Goal: Transaction & Acquisition: Purchase product/service

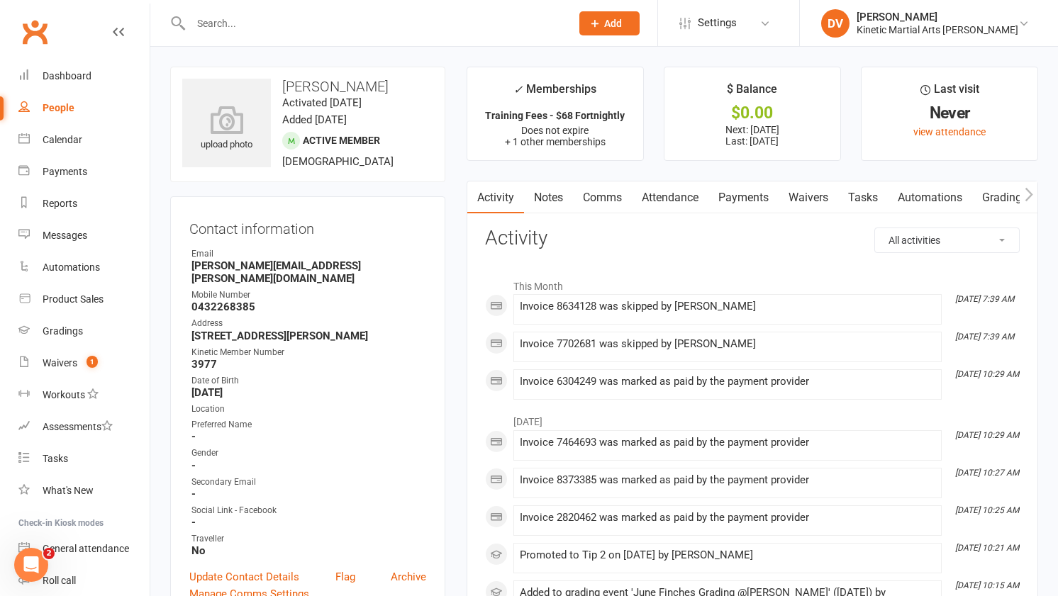
click at [331, 15] on input "text" at bounding box center [373, 23] width 374 height 20
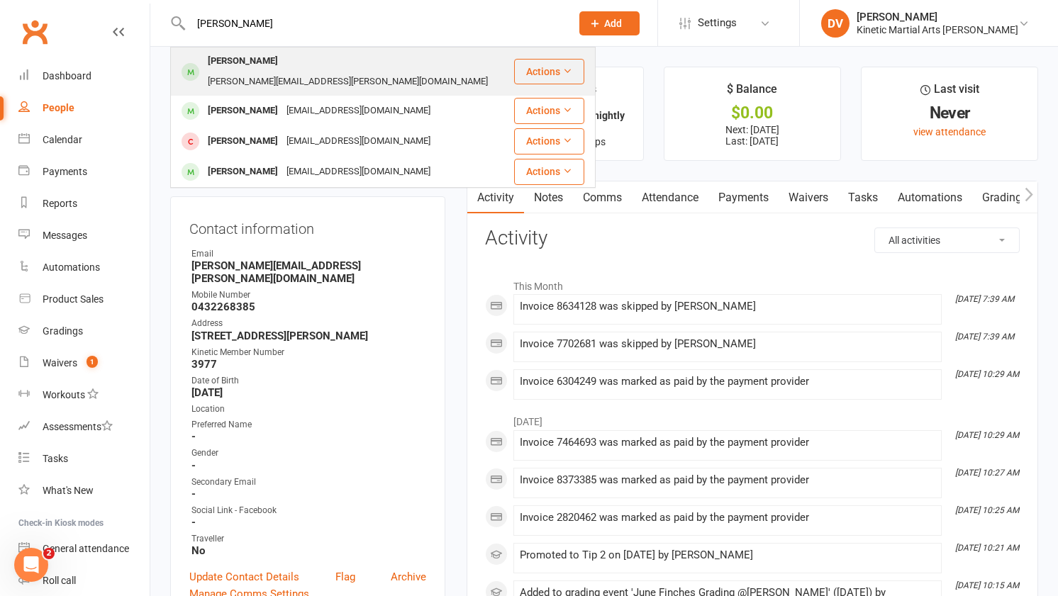
type input "hugo"
click at [333, 72] on div "brooke.nurthen@gmail.com" at bounding box center [347, 82] width 289 height 21
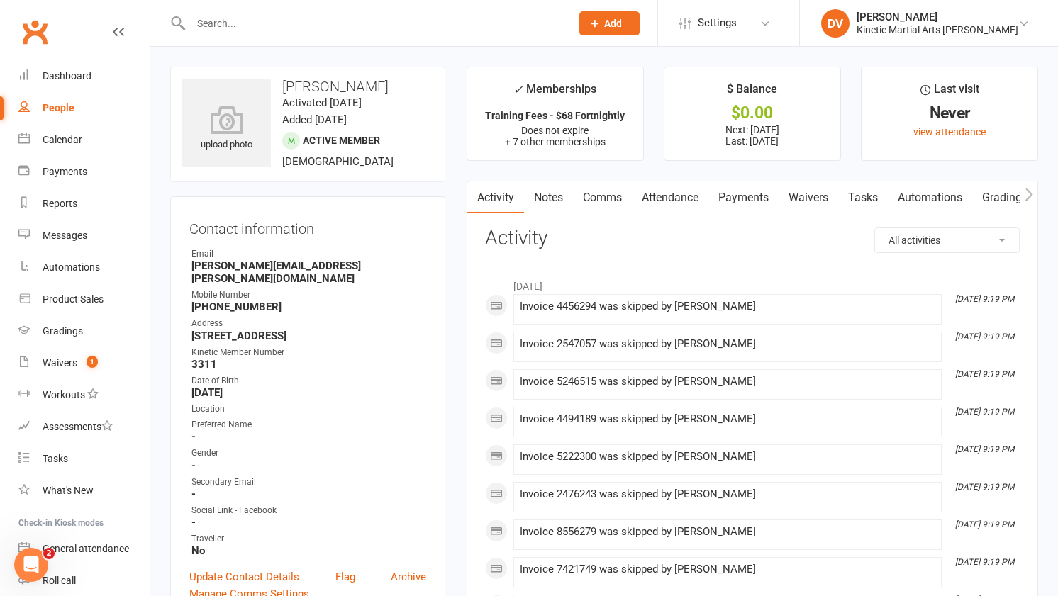
click at [735, 198] on link "Payments" at bounding box center [743, 197] width 70 height 33
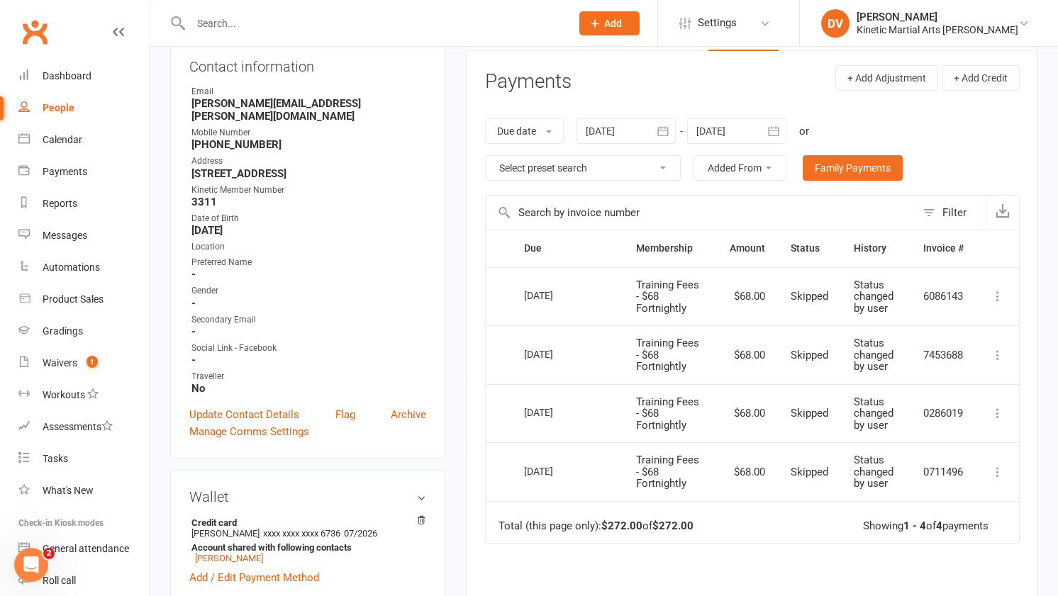
scroll to position [163, 0]
click at [779, 128] on icon "button" at bounding box center [773, 130] width 14 height 14
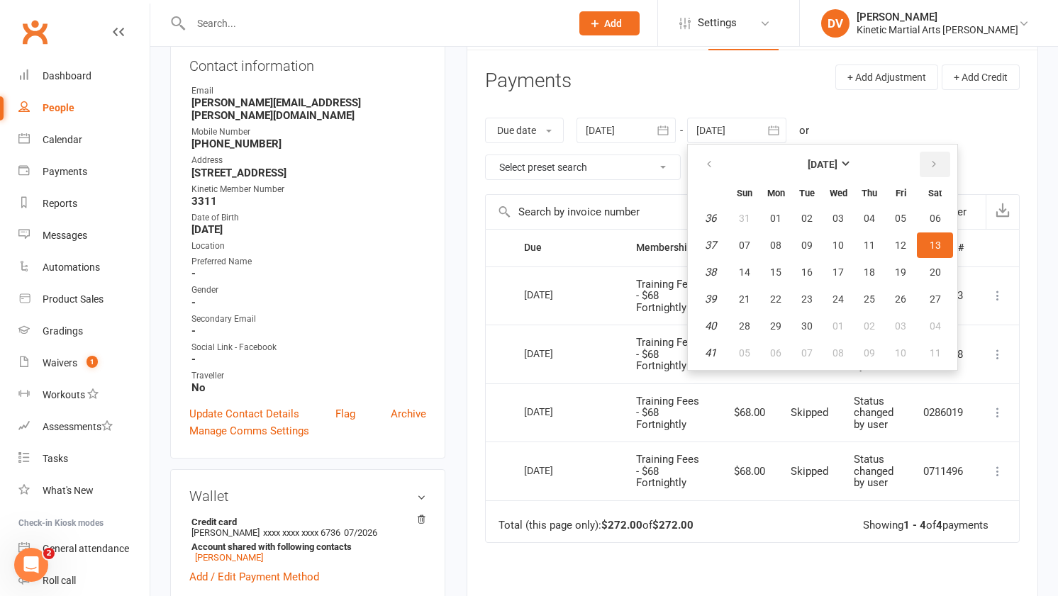
click at [934, 159] on icon "button" at bounding box center [934, 164] width 10 height 11
click at [884, 253] on button "11" at bounding box center [869, 246] width 30 height 26
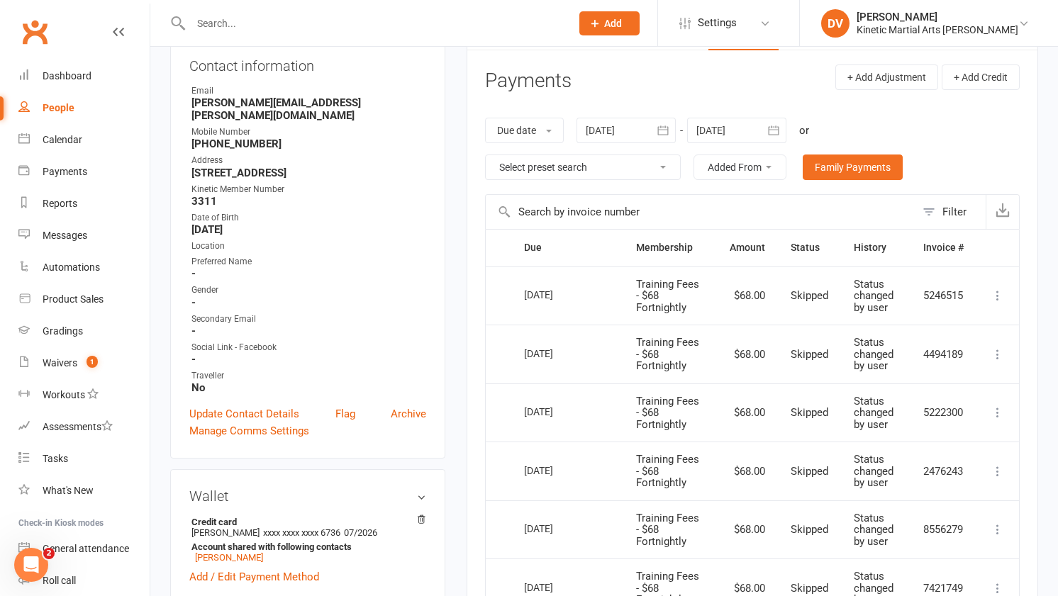
click at [775, 121] on button "button" at bounding box center [774, 131] width 26 height 26
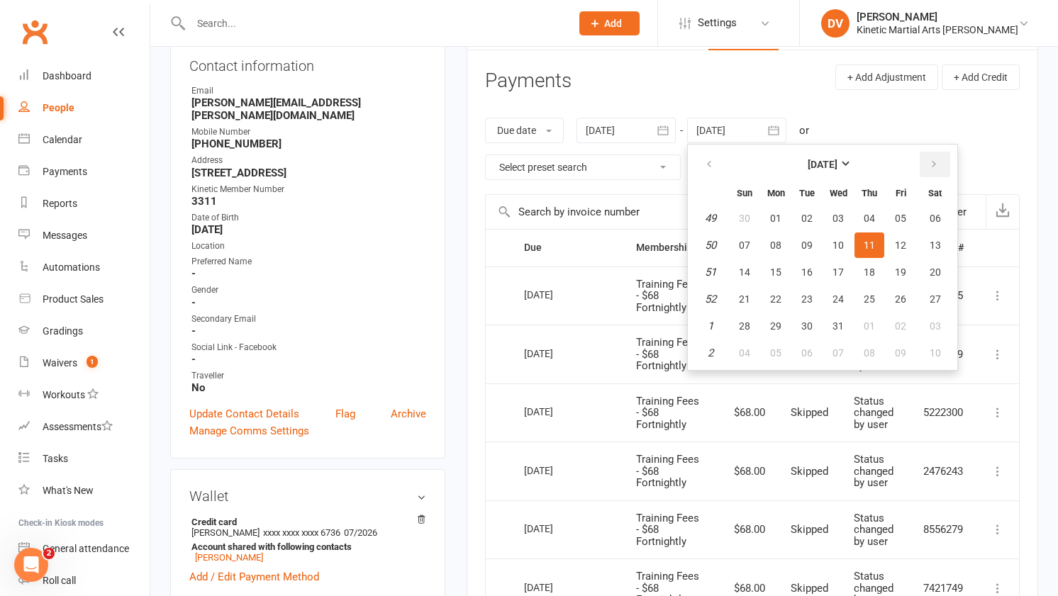
click at [934, 160] on icon "button" at bounding box center [934, 164] width 10 height 11
click at [868, 359] on button "09" at bounding box center [869, 353] width 30 height 26
type input "09 Apr 2026"
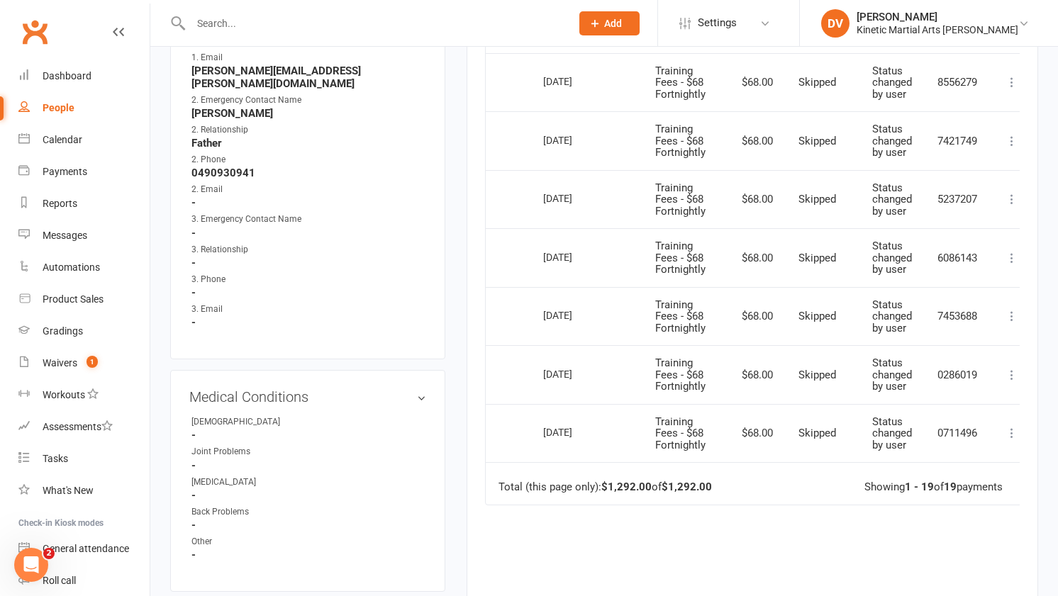
scroll to position [1081, 0]
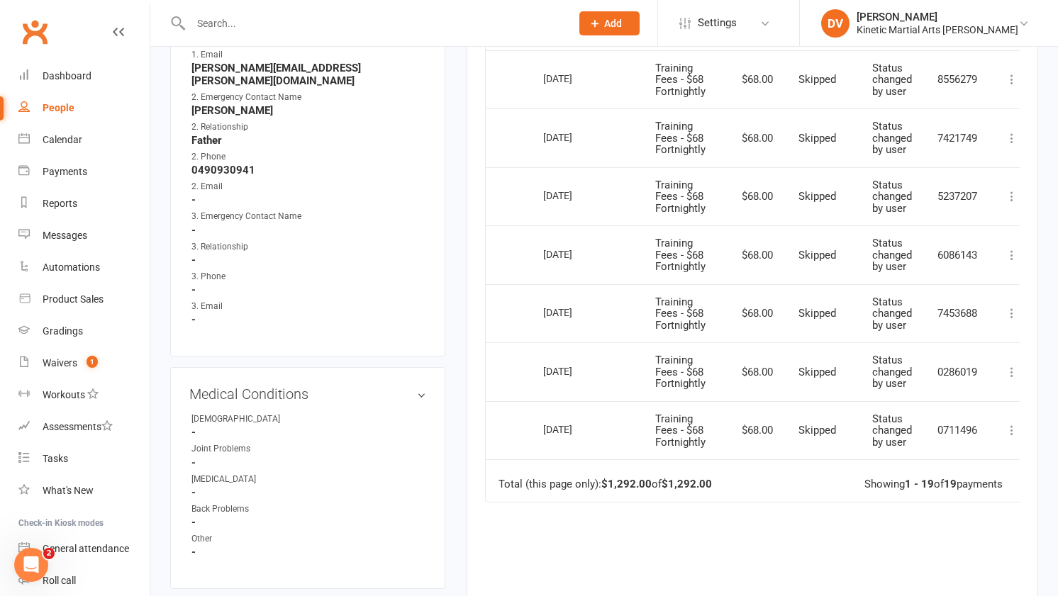
click at [1007, 310] on icon at bounding box center [1011, 313] width 14 height 14
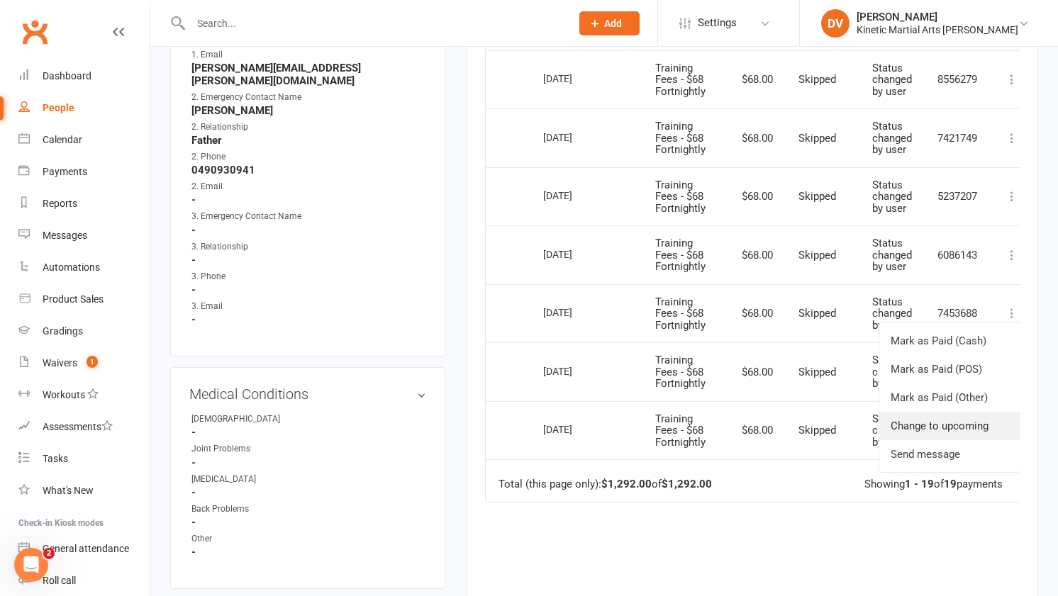
click at [940, 422] on link "Change to upcoming" at bounding box center [949, 426] width 140 height 28
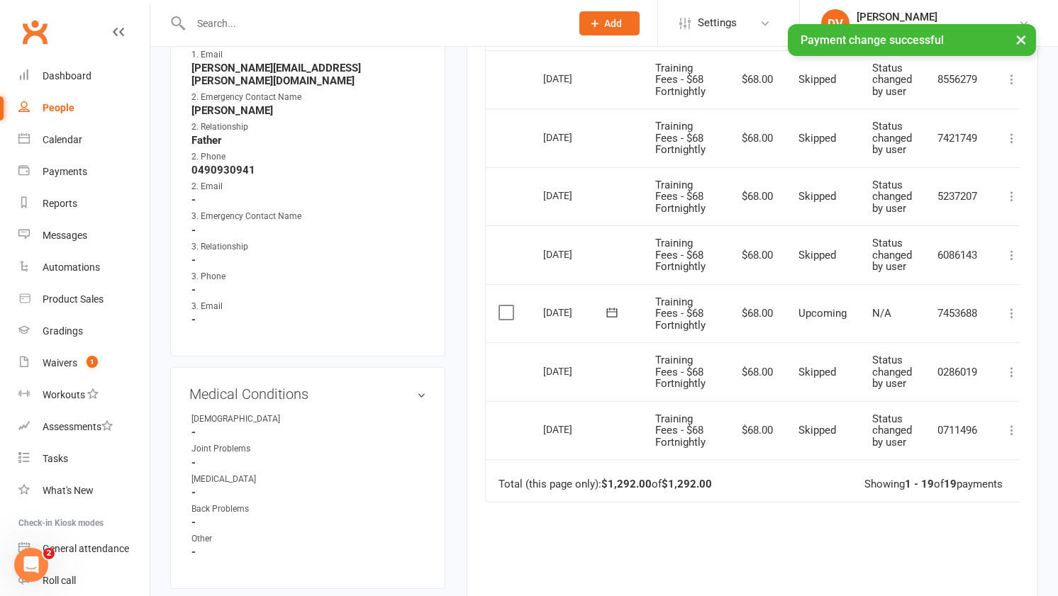
click at [1012, 254] on icon at bounding box center [1011, 255] width 14 height 14
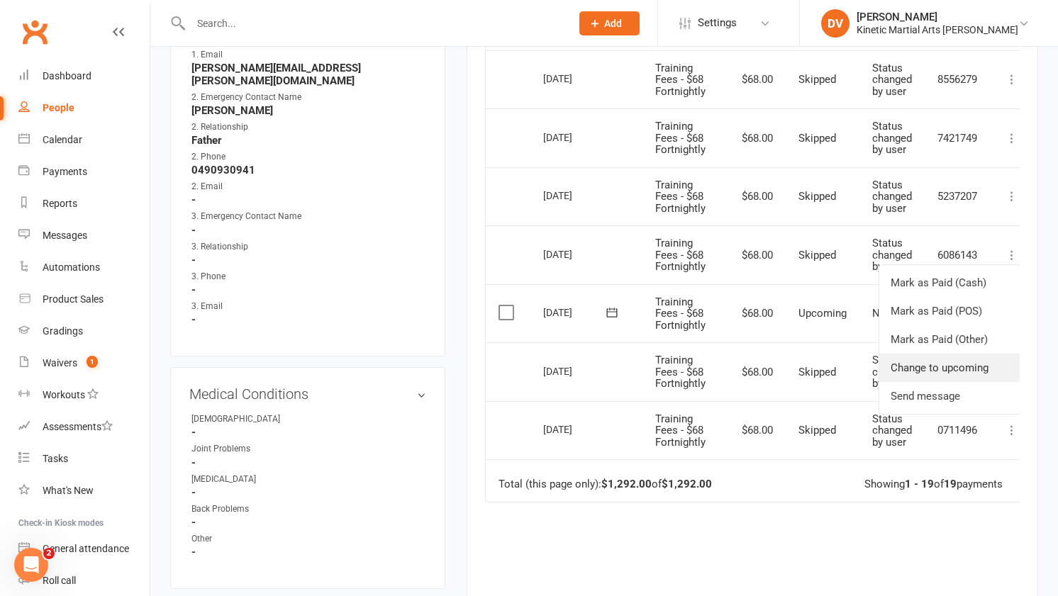
click at [956, 371] on link "Change to upcoming" at bounding box center [949, 368] width 140 height 28
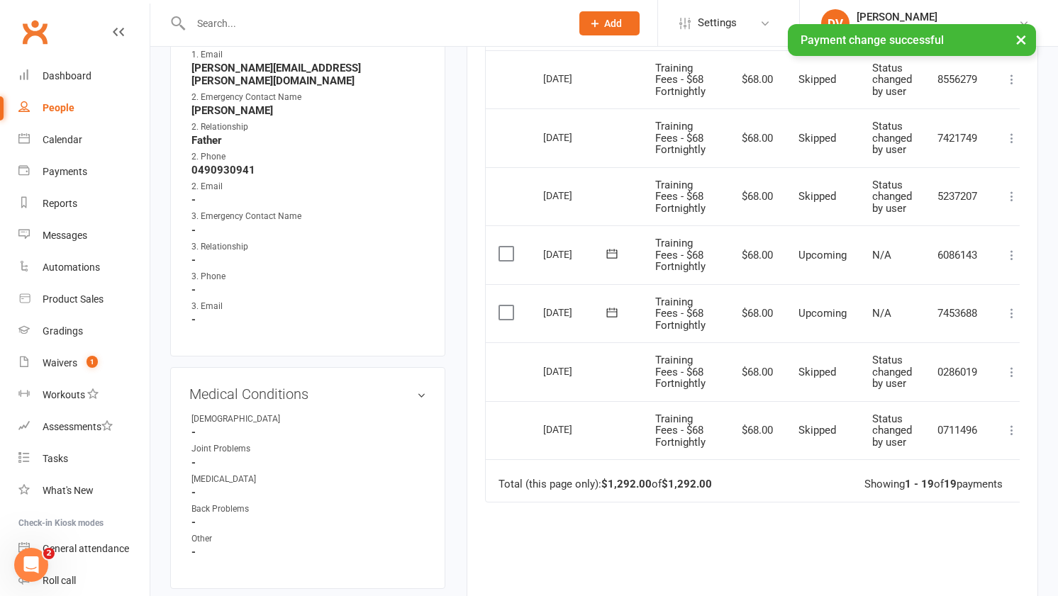
click at [1014, 194] on icon at bounding box center [1011, 196] width 14 height 14
click at [914, 321] on link "Change to upcoming" at bounding box center [949, 309] width 140 height 28
click at [1012, 139] on icon at bounding box center [1011, 138] width 14 height 14
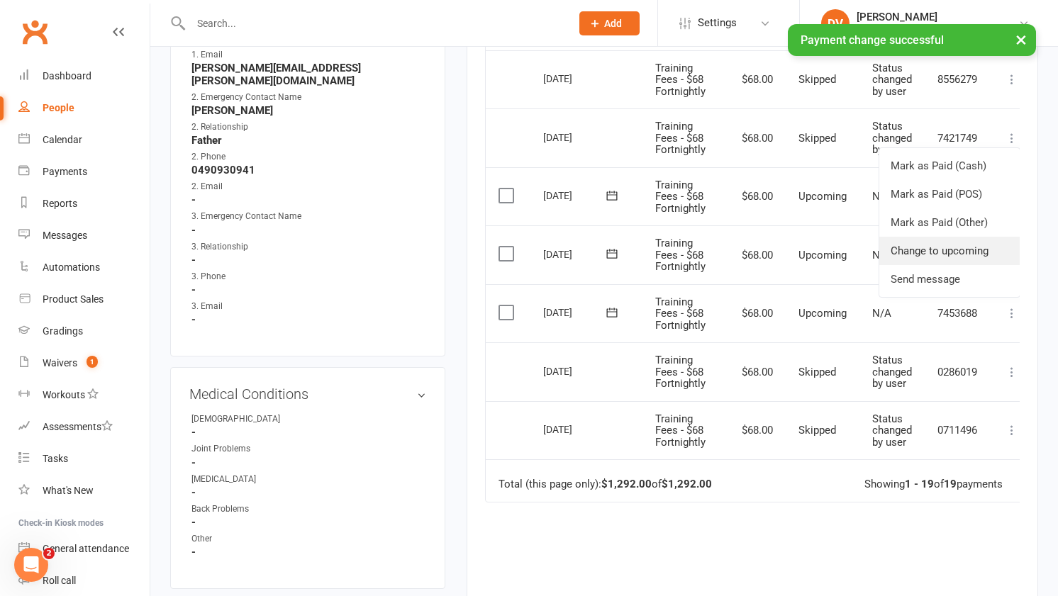
click at [956, 243] on link "Change to upcoming" at bounding box center [949, 251] width 140 height 28
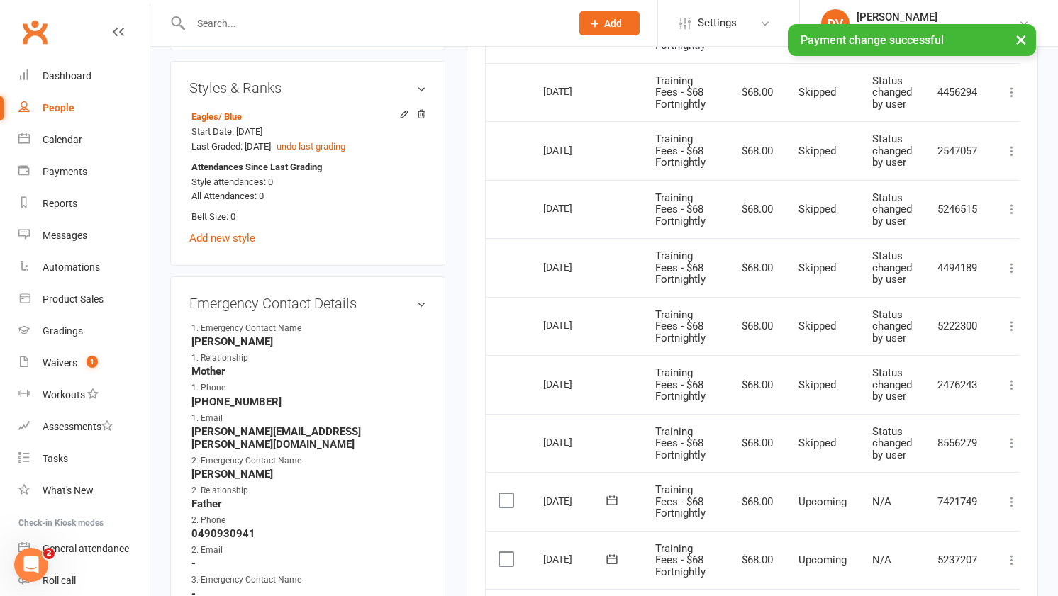
scroll to position [715, 0]
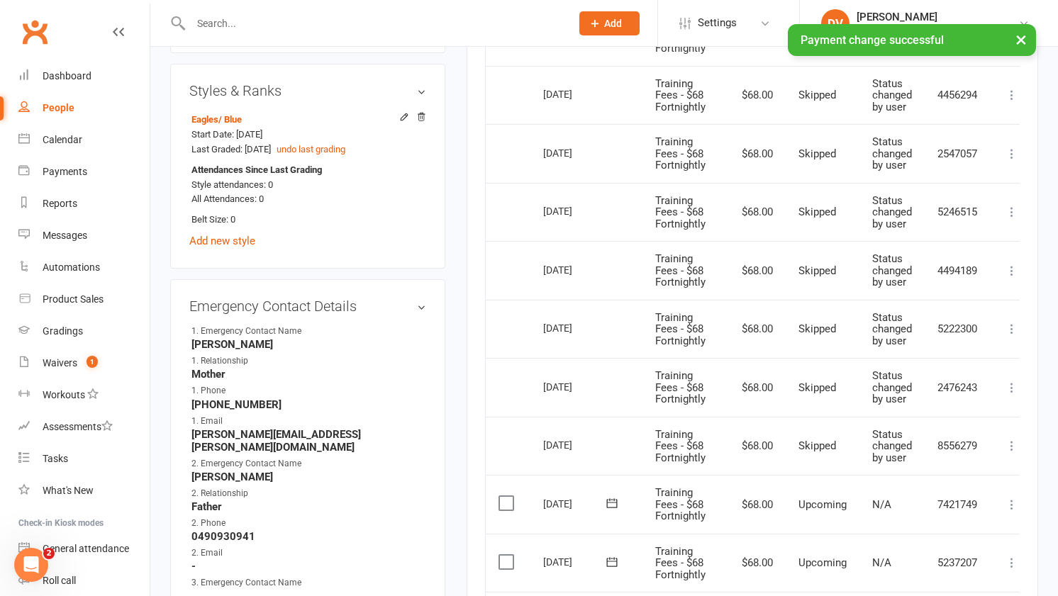
click at [1011, 447] on icon at bounding box center [1011, 446] width 14 height 14
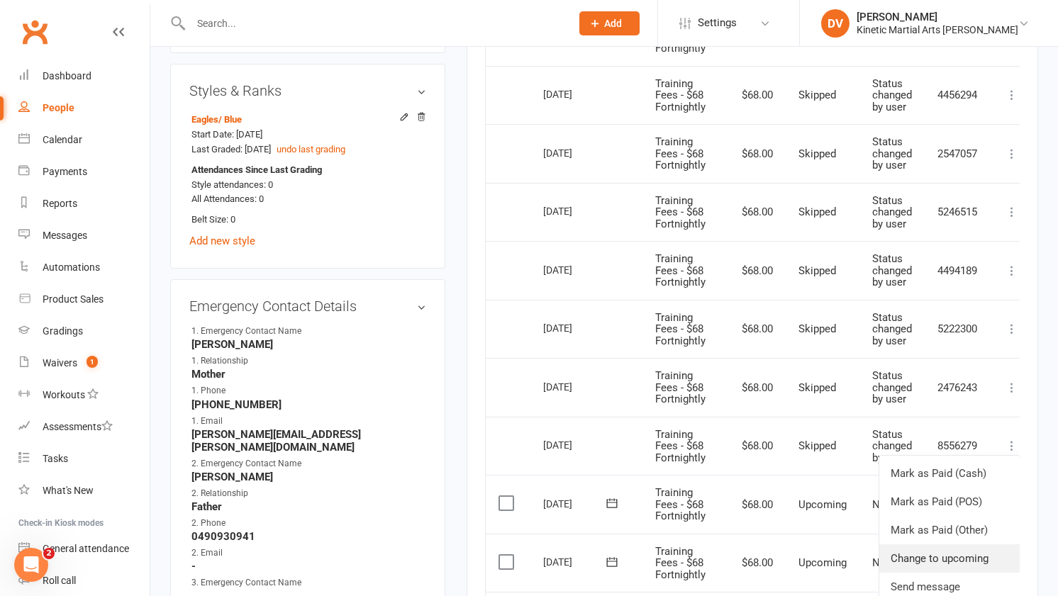
click at [956, 559] on link "Change to upcoming" at bounding box center [949, 558] width 140 height 28
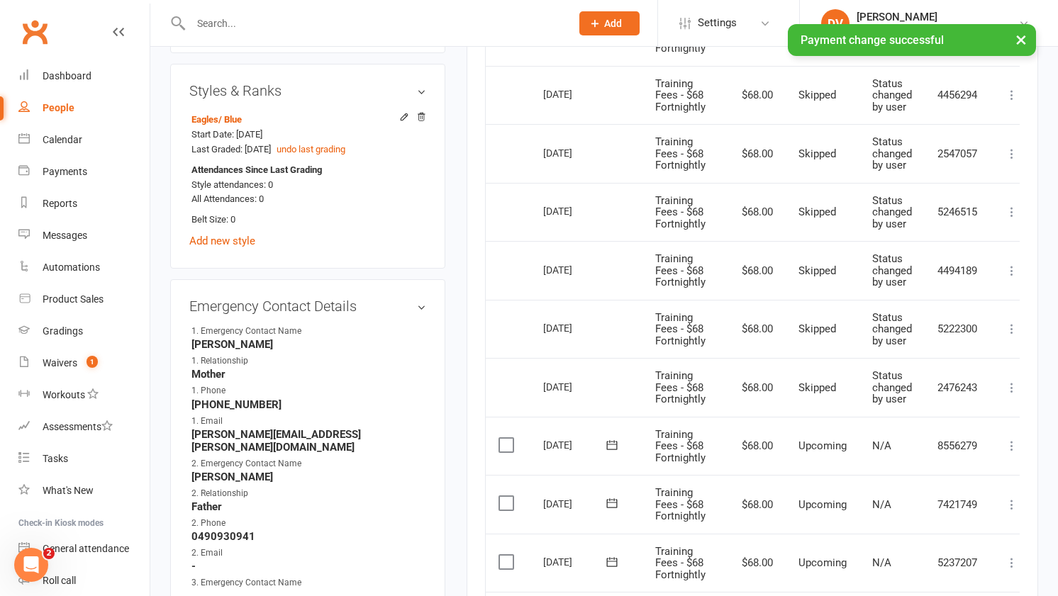
click at [1013, 383] on icon at bounding box center [1011, 388] width 14 height 14
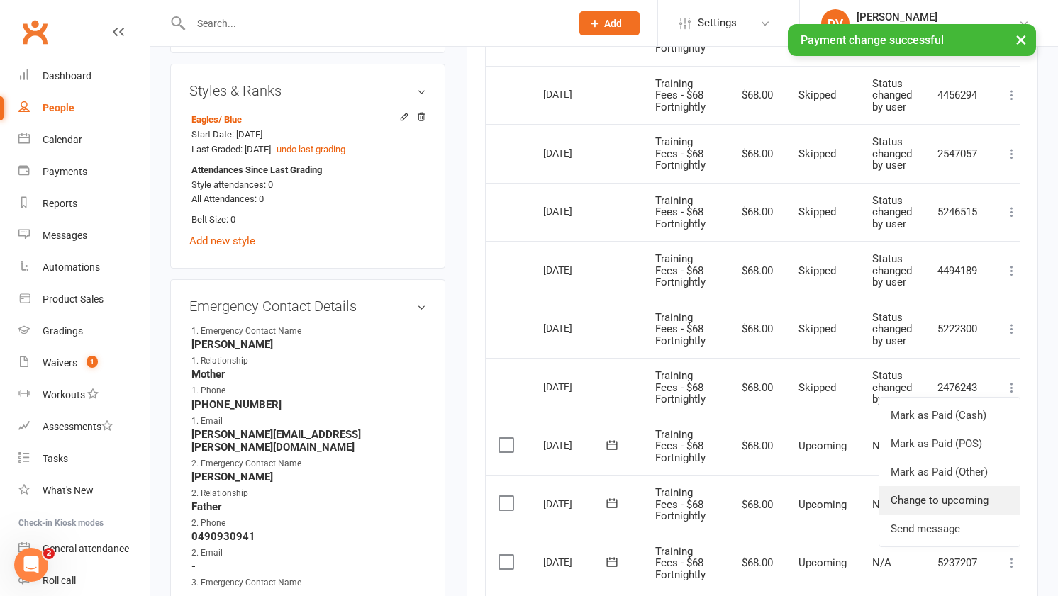
click at [931, 509] on link "Change to upcoming" at bounding box center [949, 500] width 140 height 28
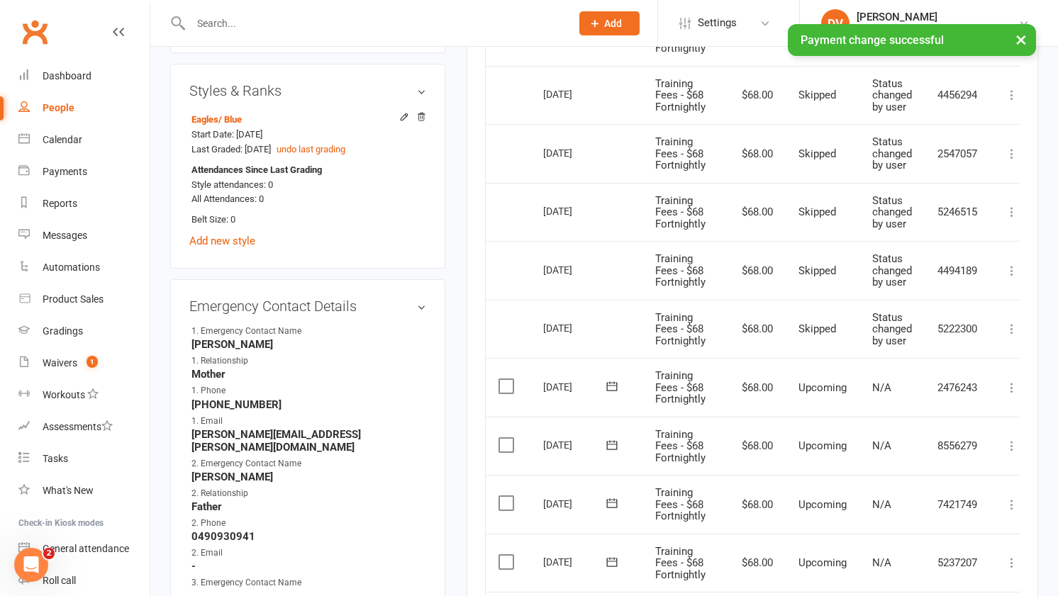
click at [1007, 323] on icon at bounding box center [1011, 329] width 14 height 14
click at [951, 431] on link "Change to upcoming" at bounding box center [949, 441] width 140 height 28
click at [1019, 267] on div "Activity Notes Comms Attendance Payments Waivers Tasks Automations Gradings / P…" at bounding box center [751, 270] width 571 height 1608
click at [1014, 267] on icon at bounding box center [1011, 271] width 14 height 14
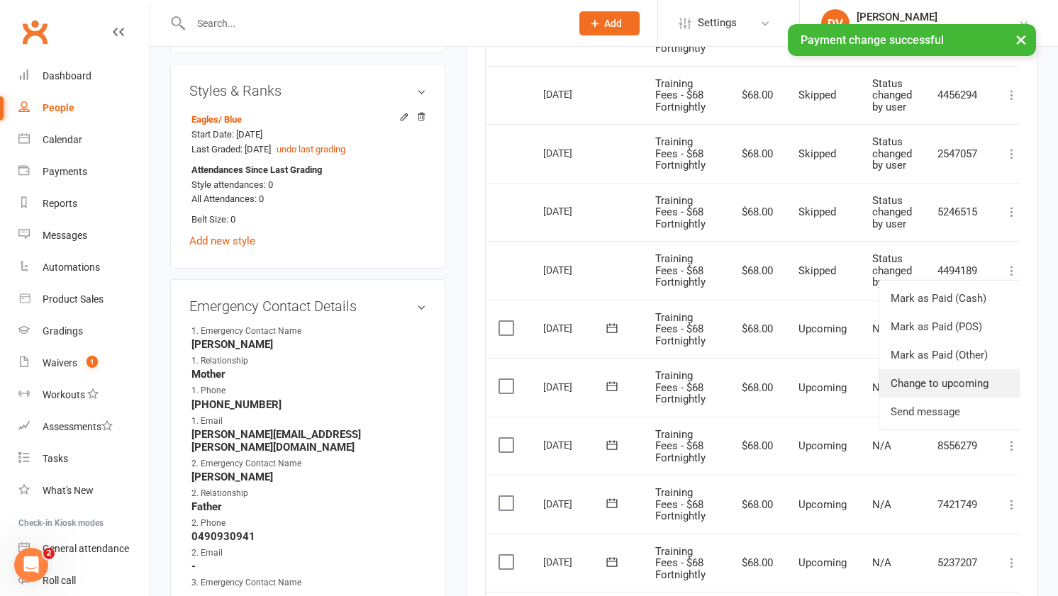
click at [960, 373] on link "Change to upcoming" at bounding box center [949, 383] width 140 height 28
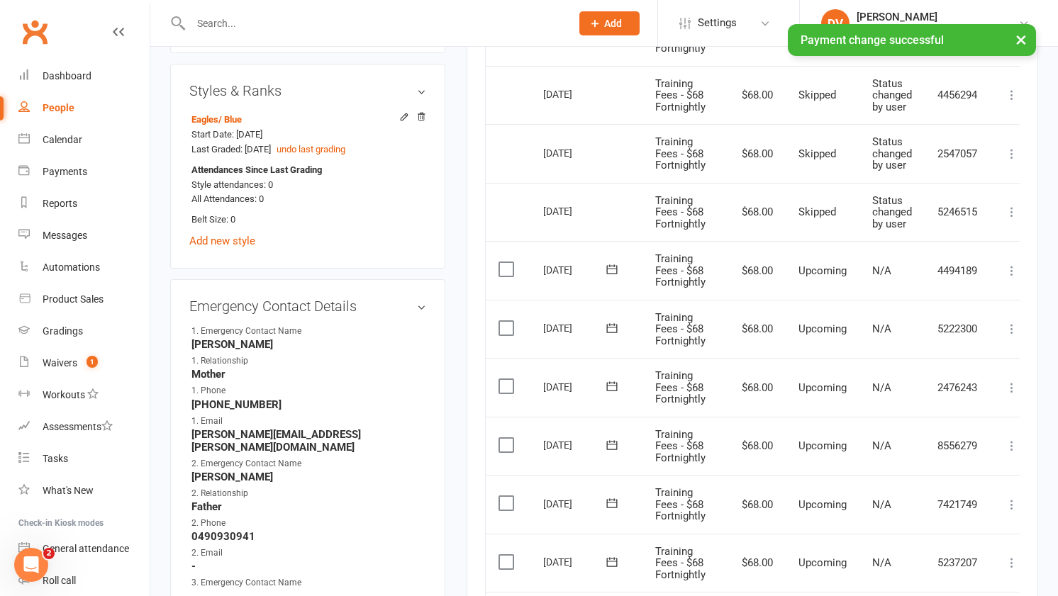
click at [1013, 211] on icon at bounding box center [1011, 212] width 14 height 14
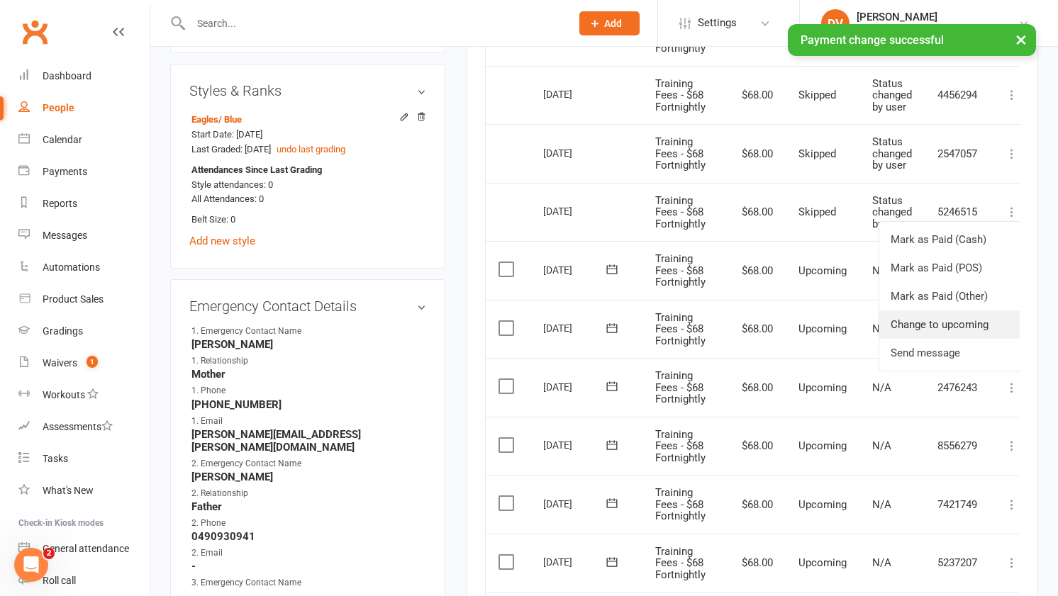
click at [947, 318] on link "Change to upcoming" at bounding box center [949, 324] width 140 height 28
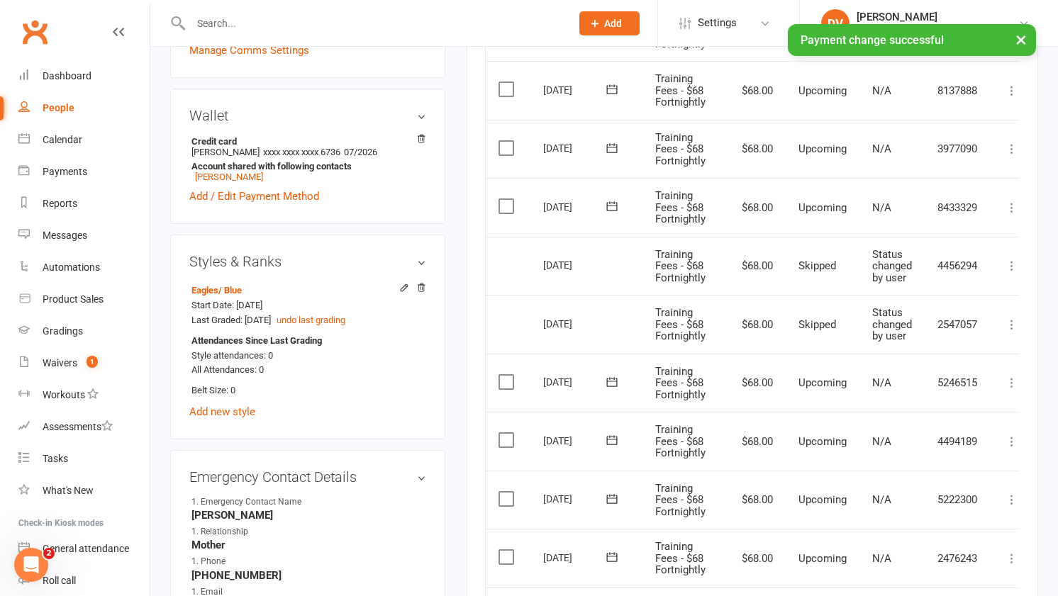
scroll to position [540, 0]
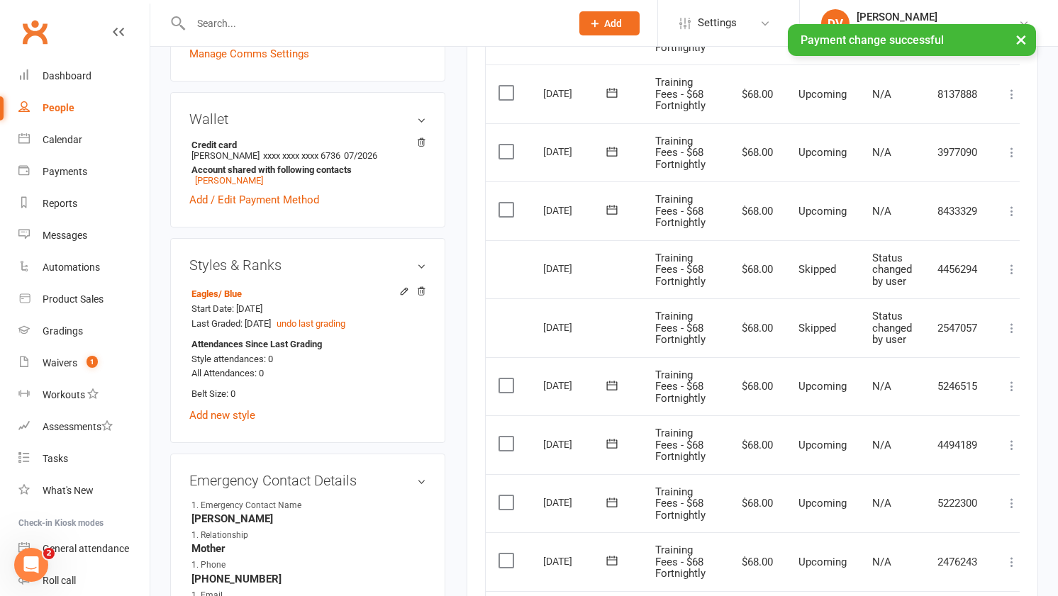
click at [1016, 323] on icon at bounding box center [1011, 328] width 14 height 14
click at [965, 432] on link "Change to upcoming" at bounding box center [949, 441] width 140 height 28
click at [1012, 267] on icon at bounding box center [1011, 269] width 14 height 14
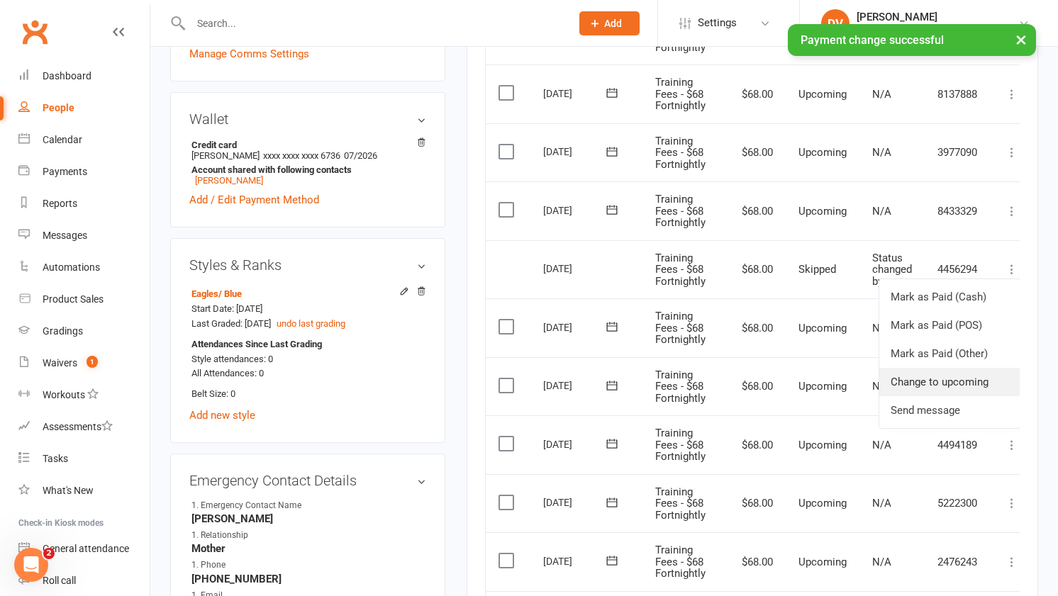
click at [957, 374] on link "Change to upcoming" at bounding box center [949, 382] width 140 height 28
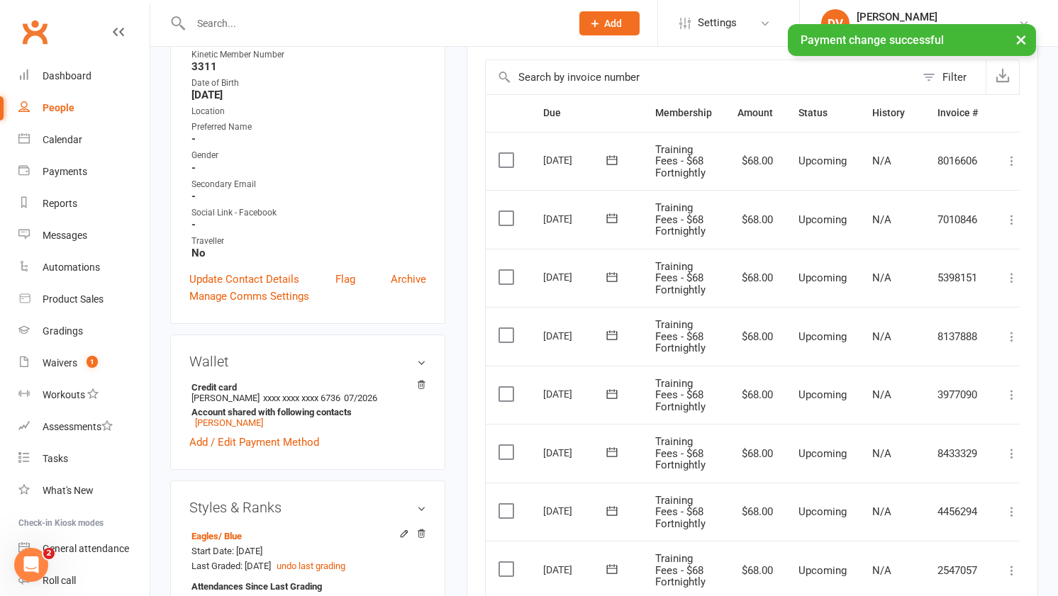
scroll to position [0, 0]
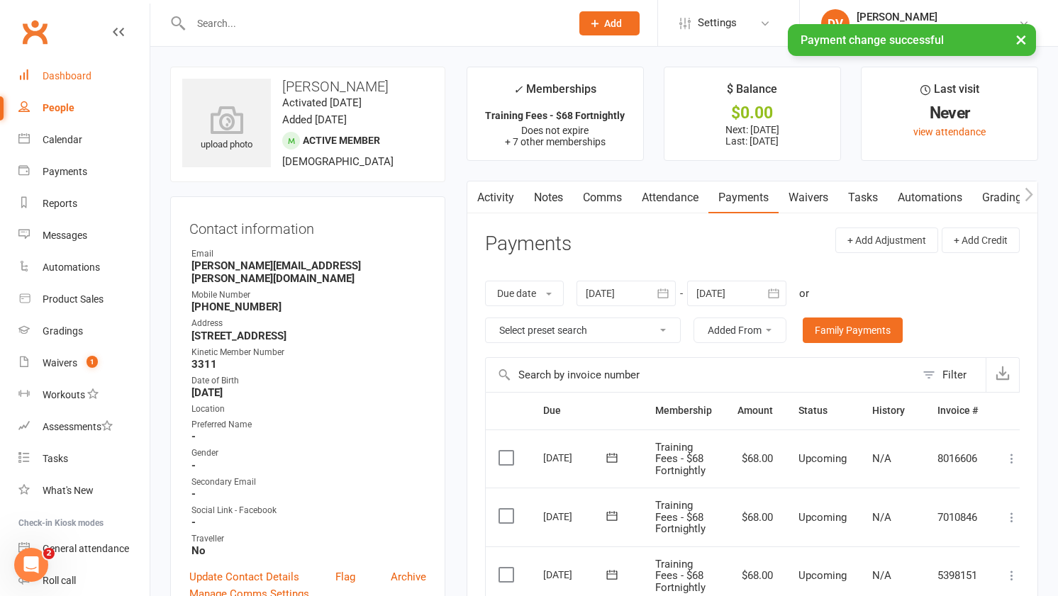
click at [79, 76] on div "Dashboard" at bounding box center [67, 75] width 49 height 11
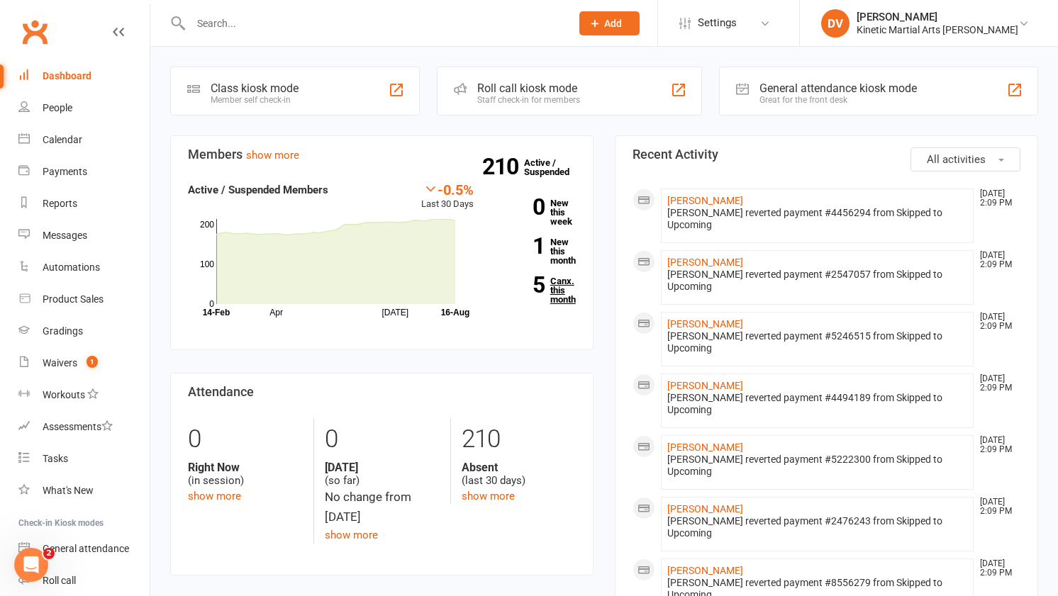
click at [506, 299] on link "5 Canx. this month" at bounding box center [535, 290] width 81 height 28
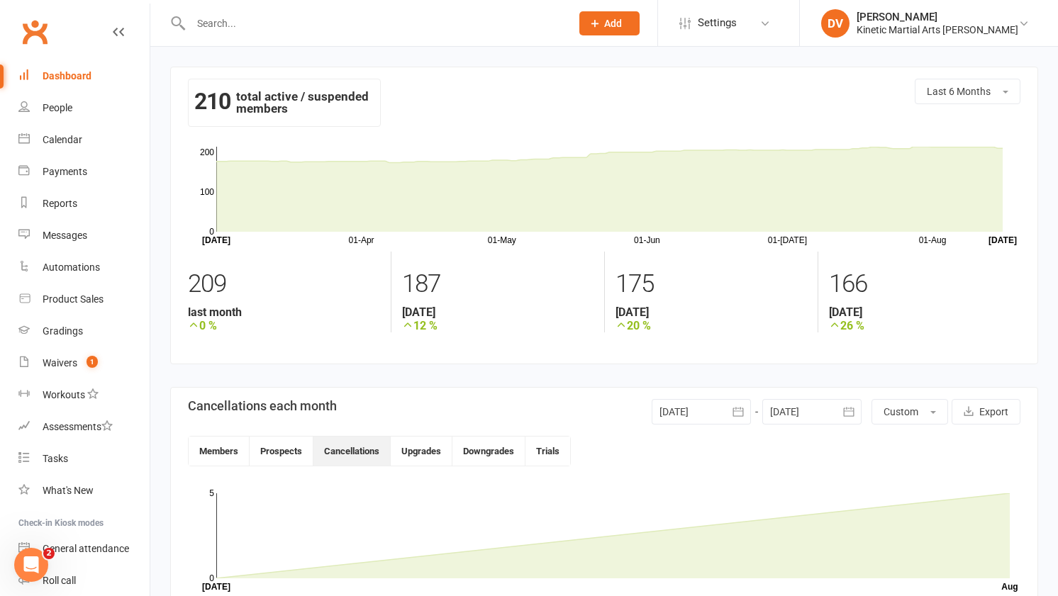
click at [78, 79] on div "Dashboard" at bounding box center [67, 75] width 49 height 11
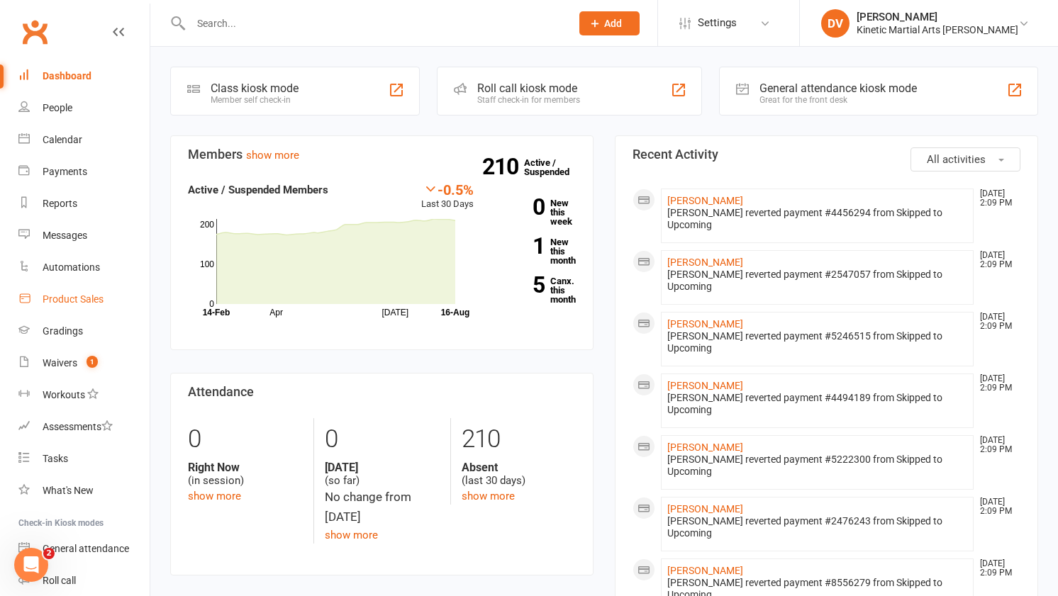
click at [82, 298] on div "Product Sales" at bounding box center [73, 298] width 61 height 11
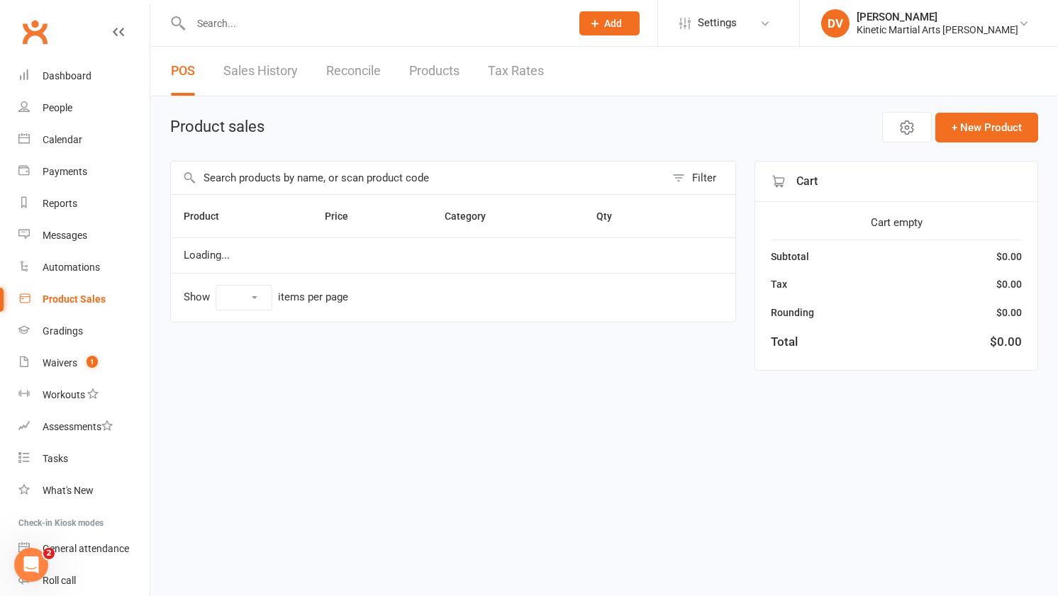
select select "10"
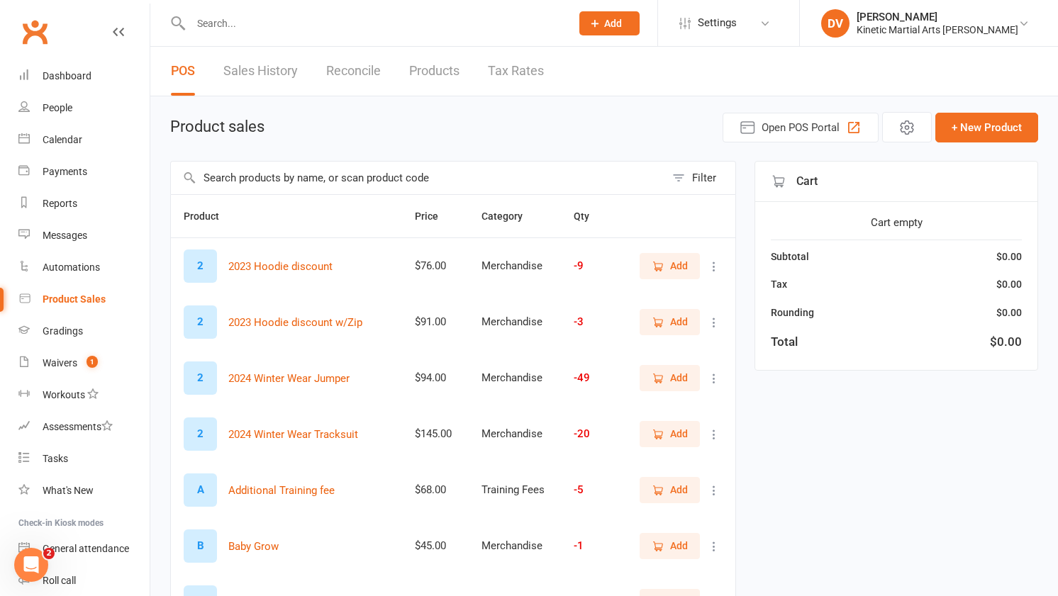
click at [335, 170] on input "text" at bounding box center [418, 178] width 494 height 33
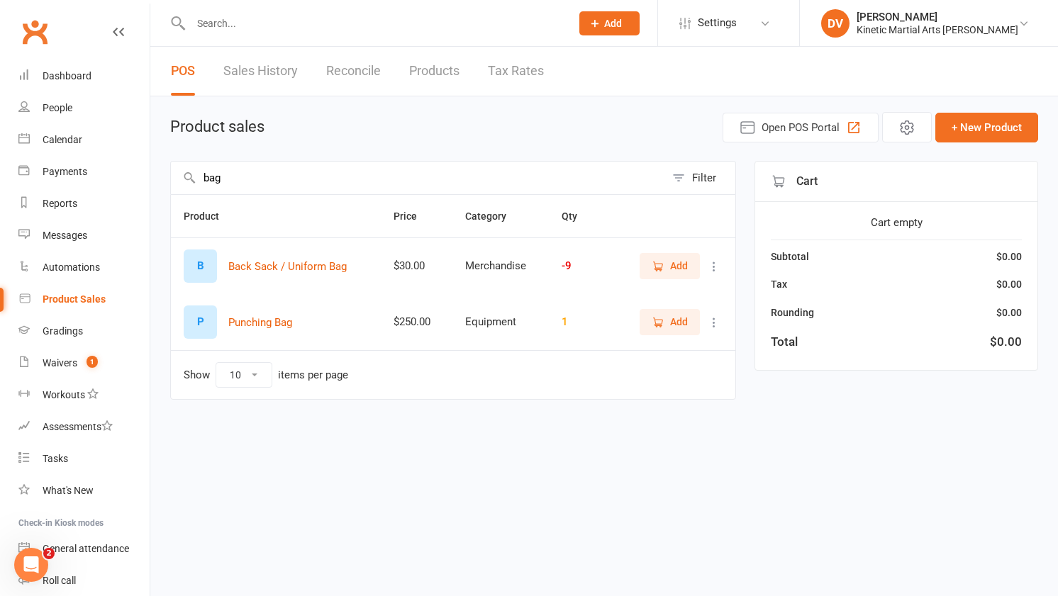
type input "bag"
click at [699, 274] on button "Add" at bounding box center [669, 266] width 60 height 26
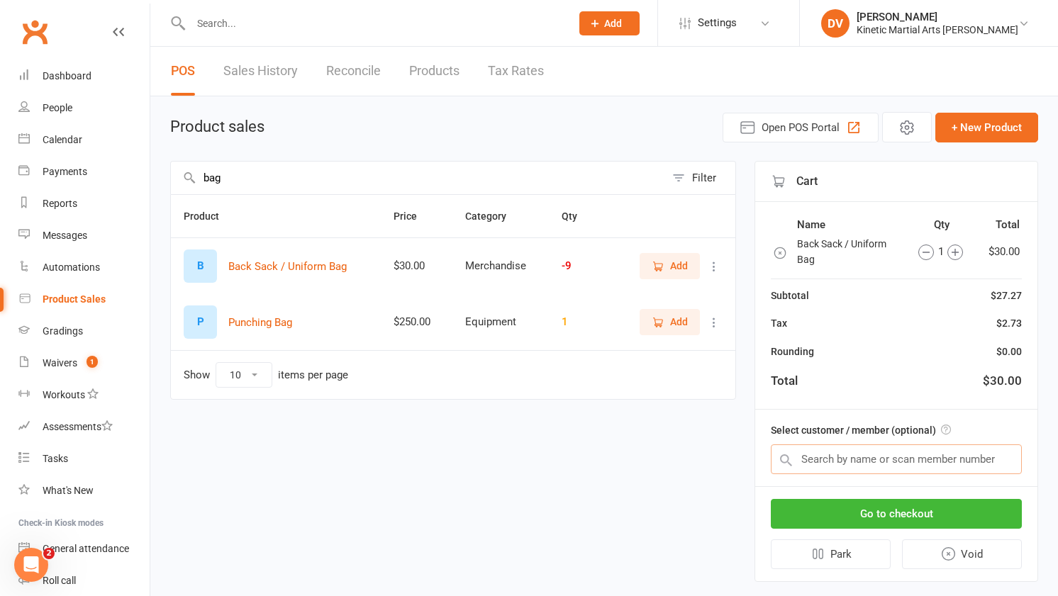
click at [822, 463] on input "text" at bounding box center [896, 459] width 251 height 30
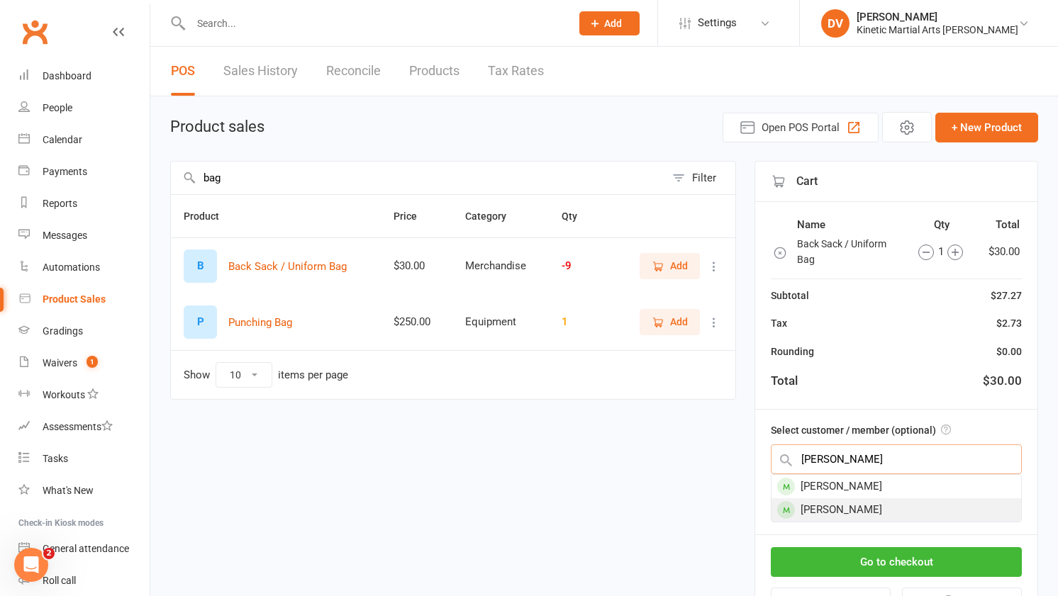
type input "eric"
click at [884, 500] on div "Eric Khoury" at bounding box center [896, 509] width 250 height 23
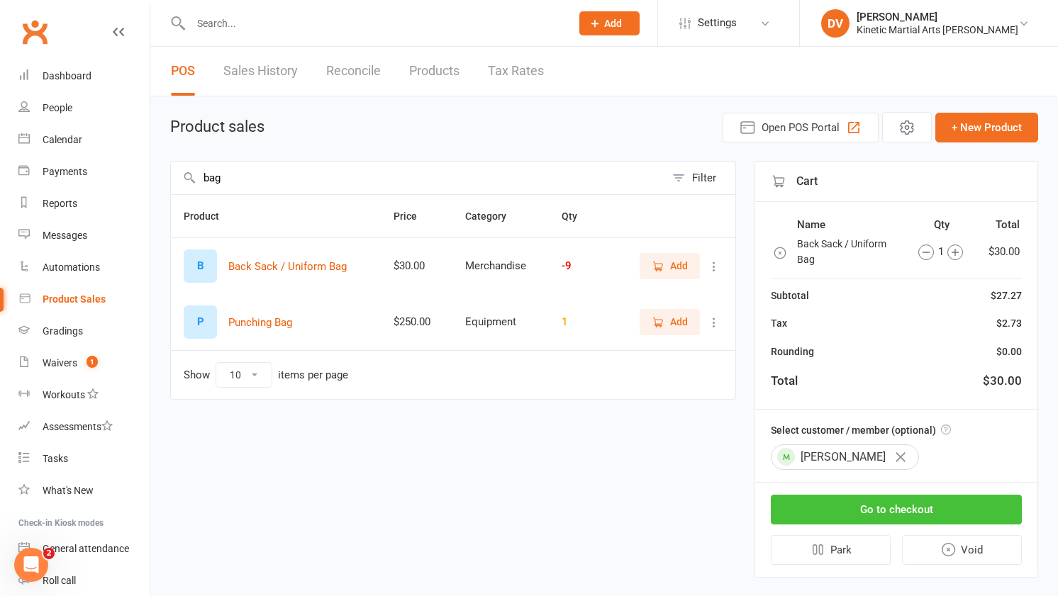
click at [883, 503] on button "Go to checkout" at bounding box center [896, 510] width 251 height 30
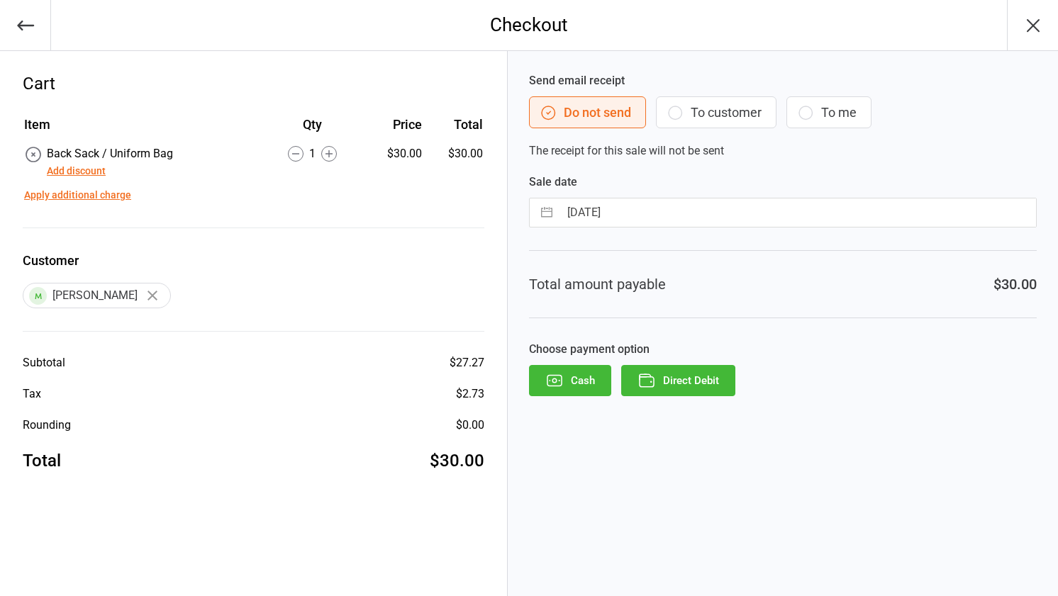
click at [703, 379] on button "Direct Debit" at bounding box center [678, 380] width 114 height 31
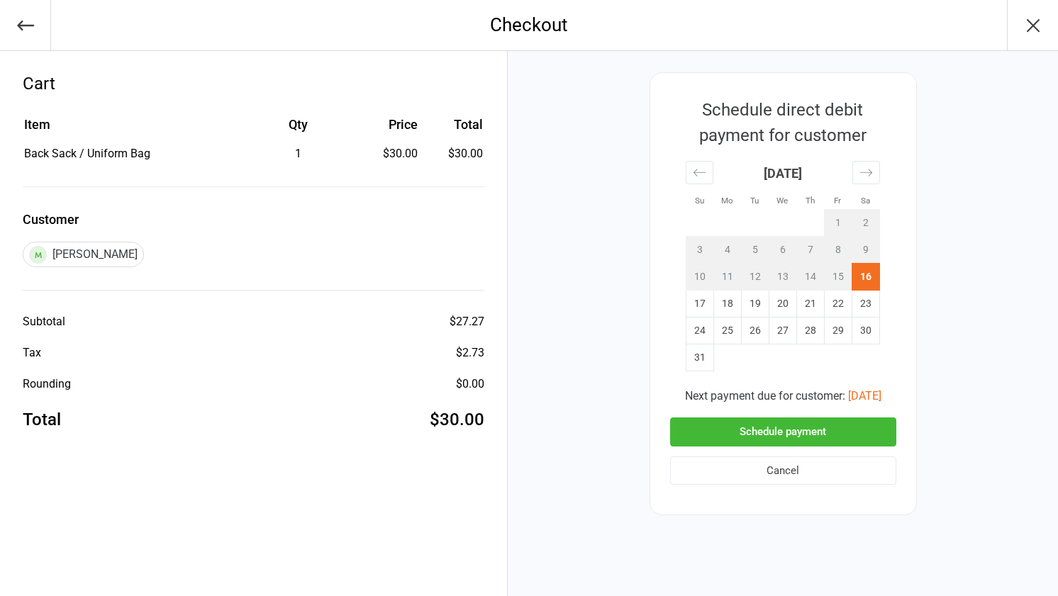
click at [731, 433] on button "Schedule payment" at bounding box center [783, 432] width 226 height 29
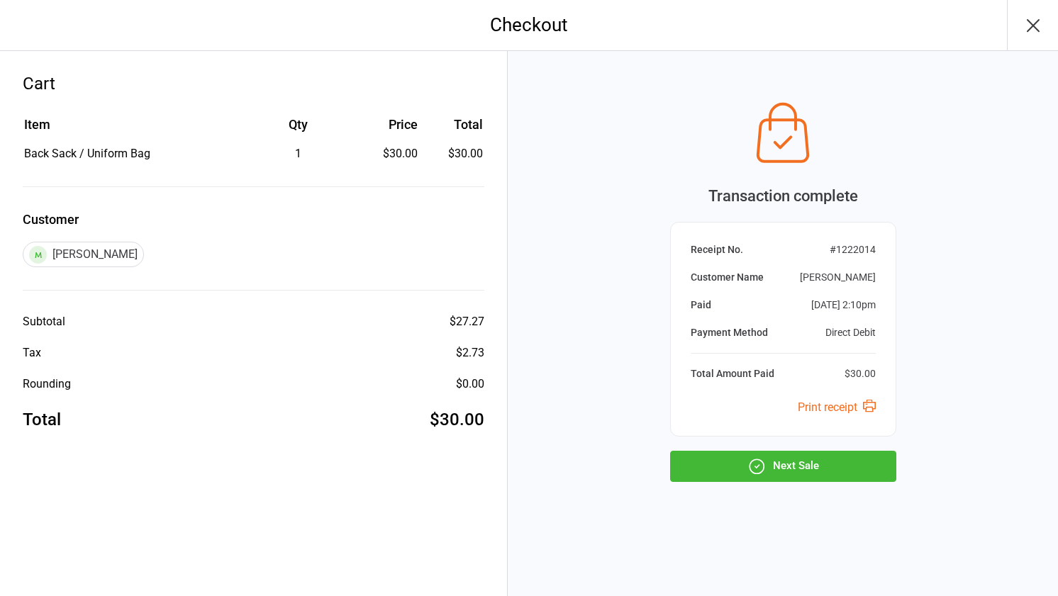
click at [734, 474] on button "Next Sale" at bounding box center [783, 466] width 226 height 31
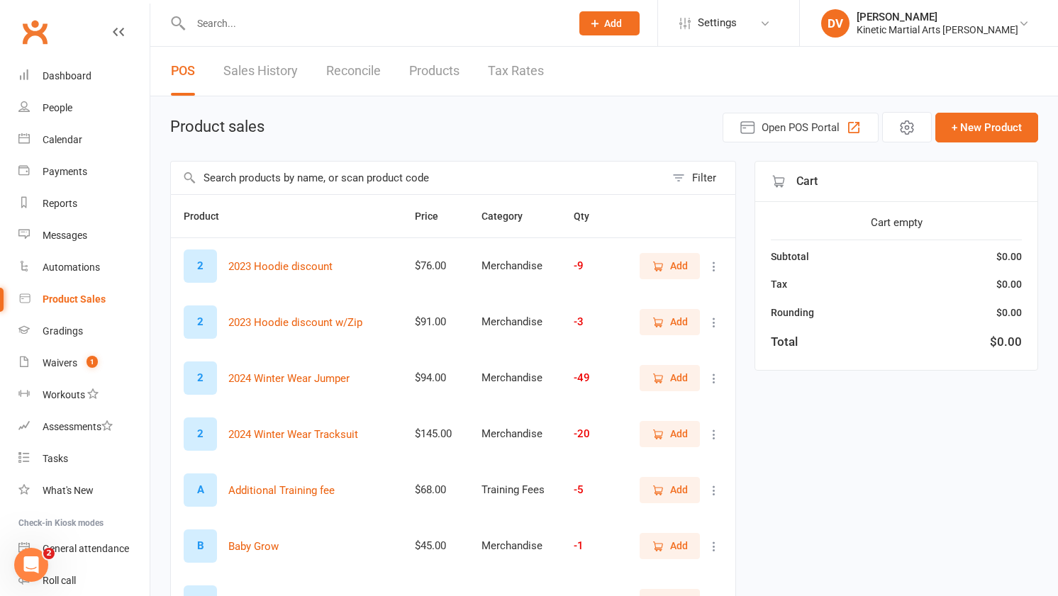
click at [449, 174] on input "text" at bounding box center [418, 178] width 494 height 33
type input "u"
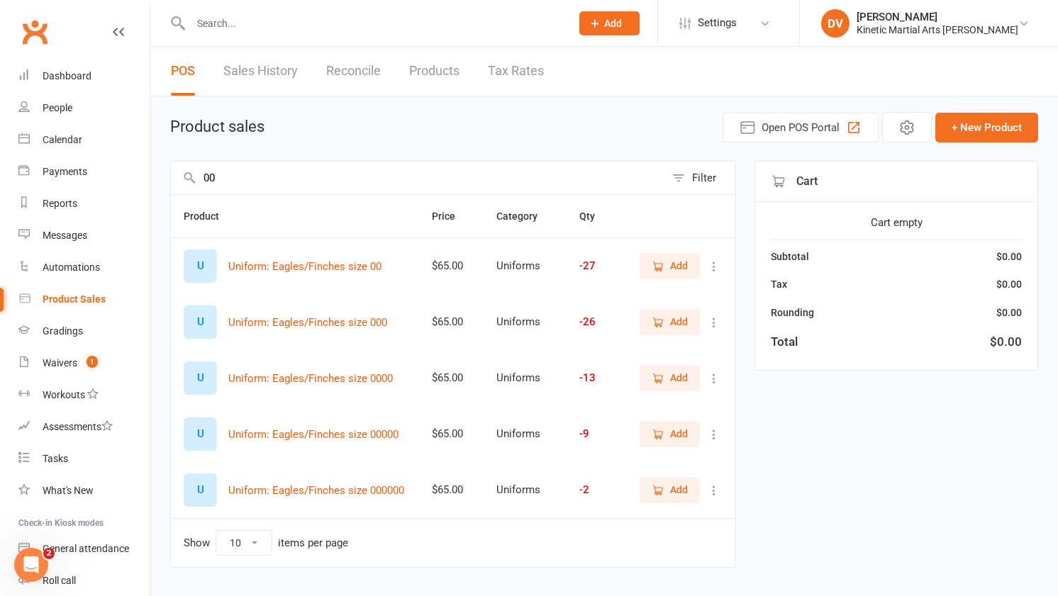
type input "00"
click at [643, 267] on button "Add" at bounding box center [669, 266] width 60 height 26
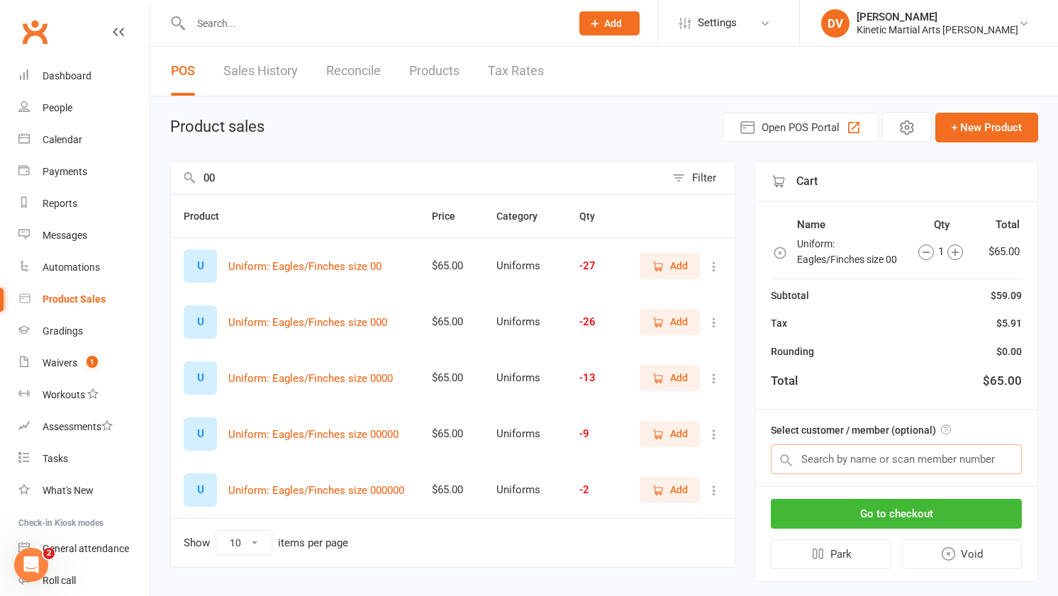
click at [841, 469] on input "text" at bounding box center [896, 459] width 251 height 30
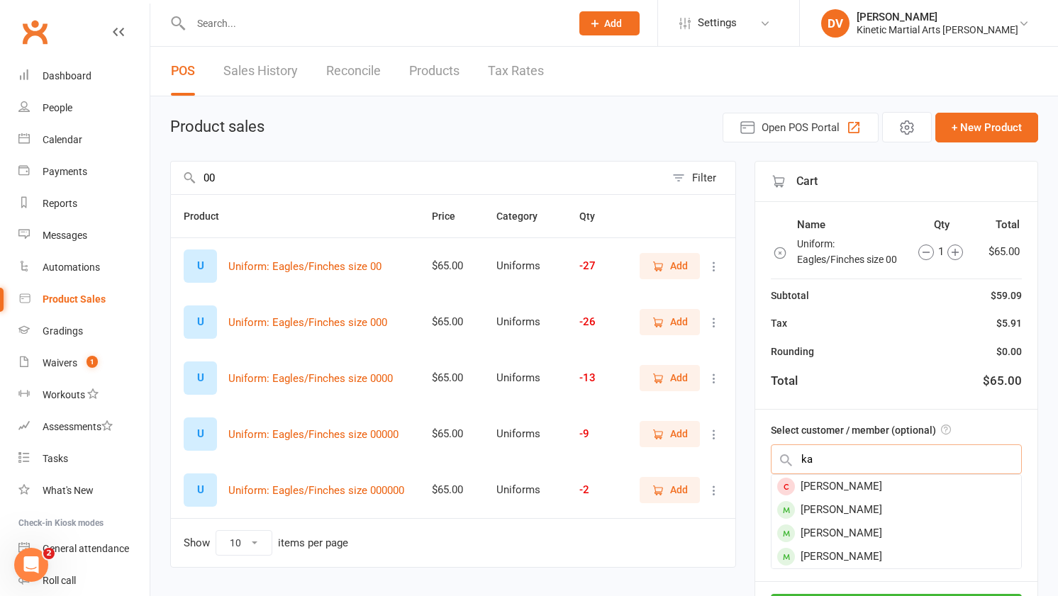
type input "k"
type input "l"
type input "kai"
click at [875, 527] on div "Kai Martins" at bounding box center [896, 533] width 250 height 23
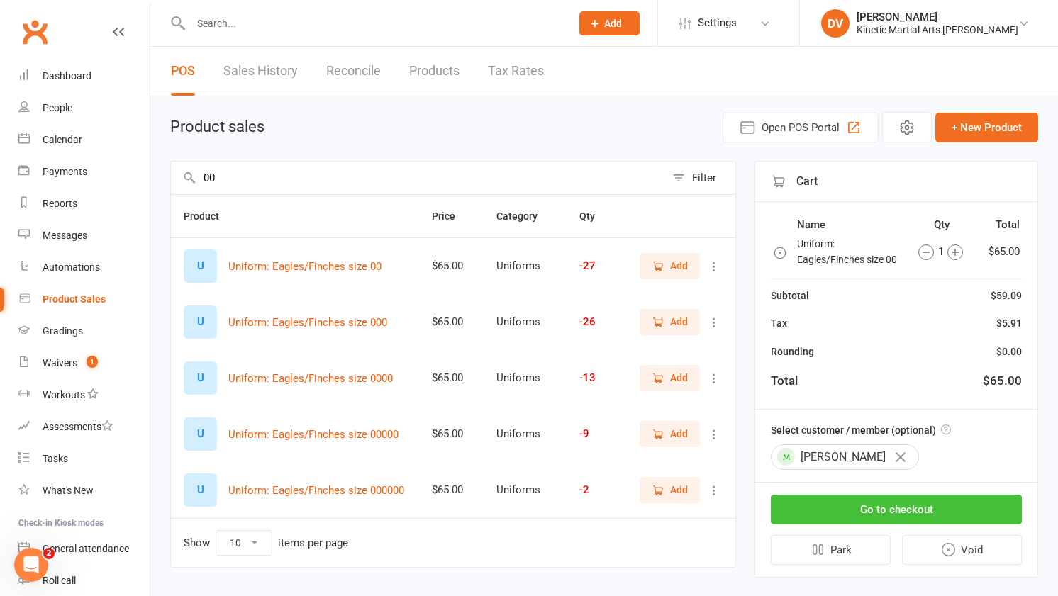
click at [888, 519] on button "Go to checkout" at bounding box center [896, 510] width 251 height 30
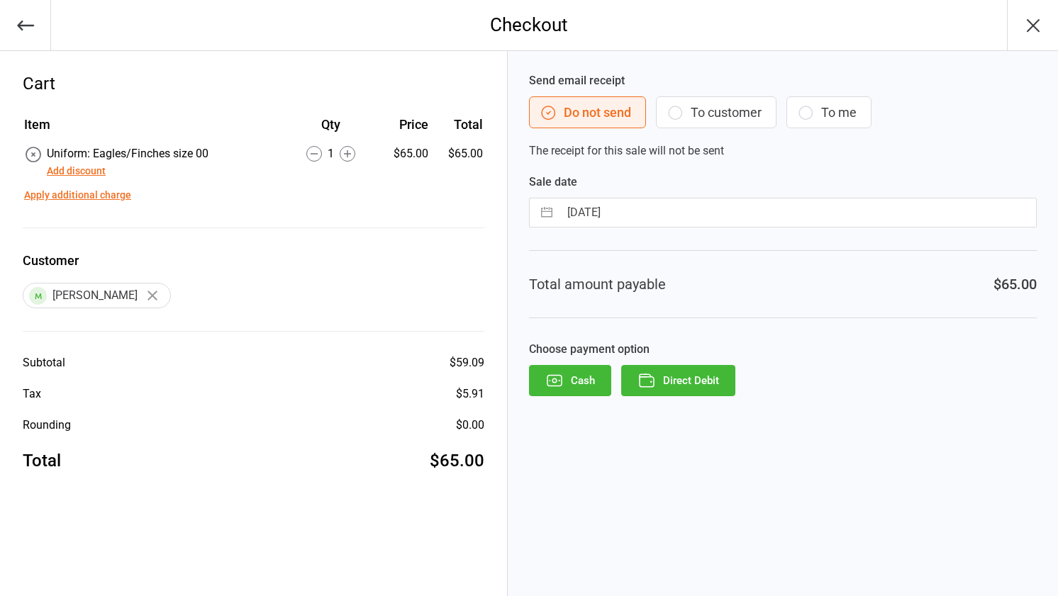
click at [661, 384] on button "Direct Debit" at bounding box center [678, 380] width 114 height 31
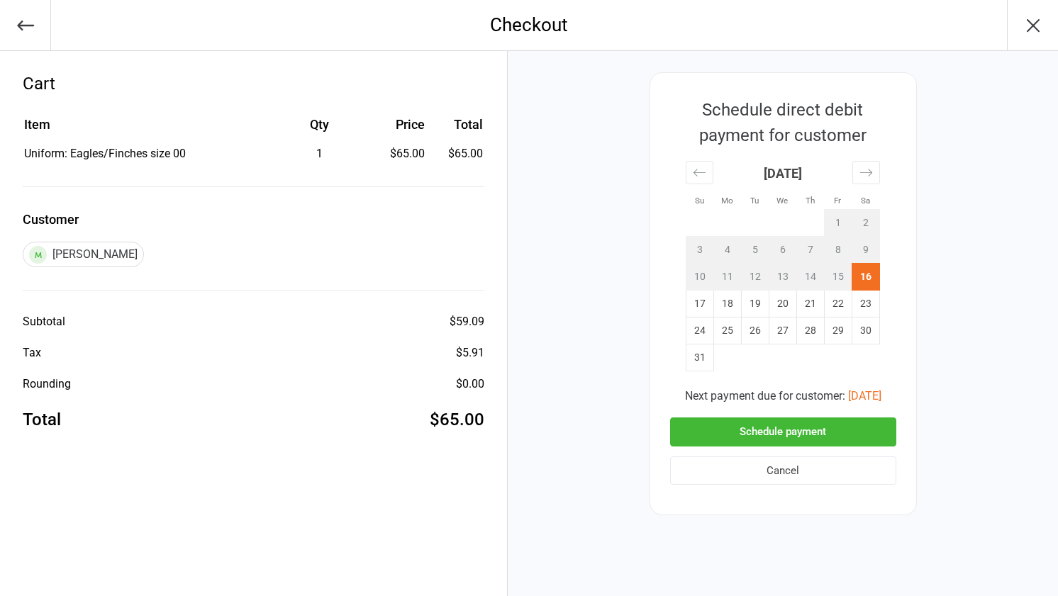
click at [768, 430] on button "Schedule payment" at bounding box center [783, 432] width 226 height 29
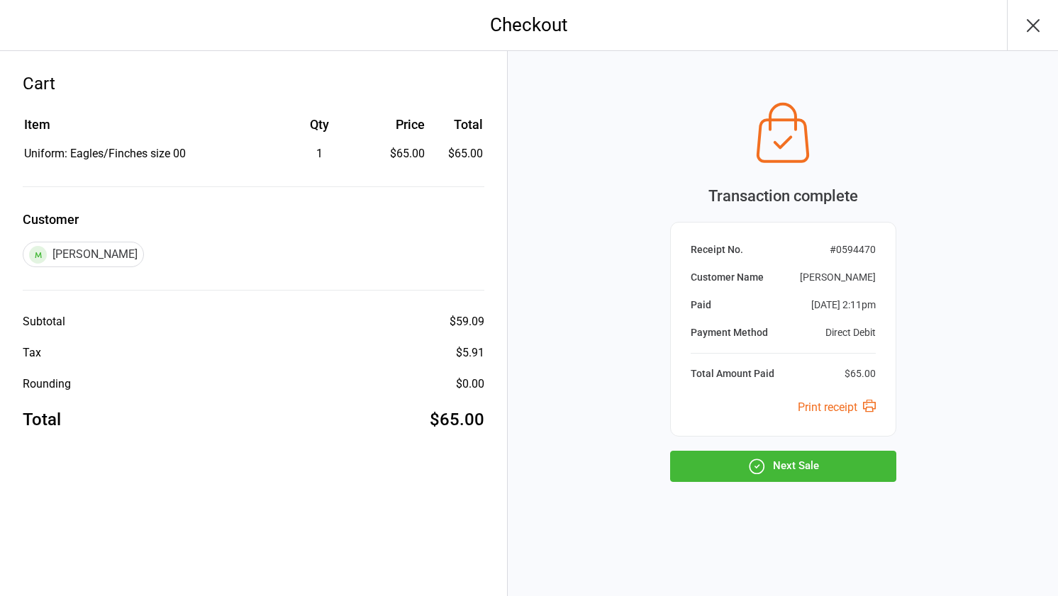
click at [698, 456] on button "Next Sale" at bounding box center [783, 466] width 226 height 31
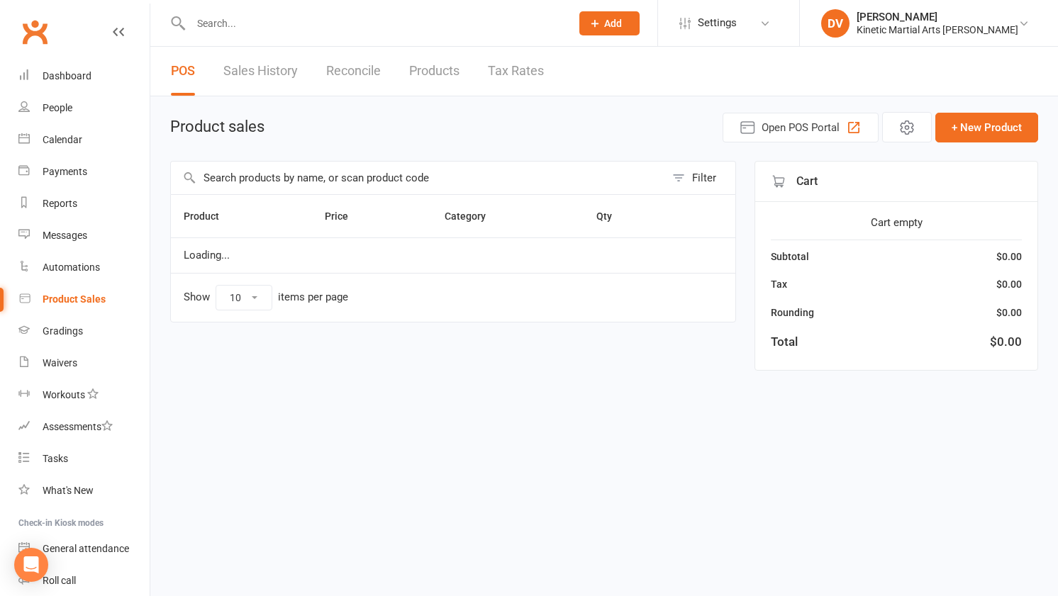
click at [475, 184] on input "text" at bounding box center [418, 178] width 494 height 33
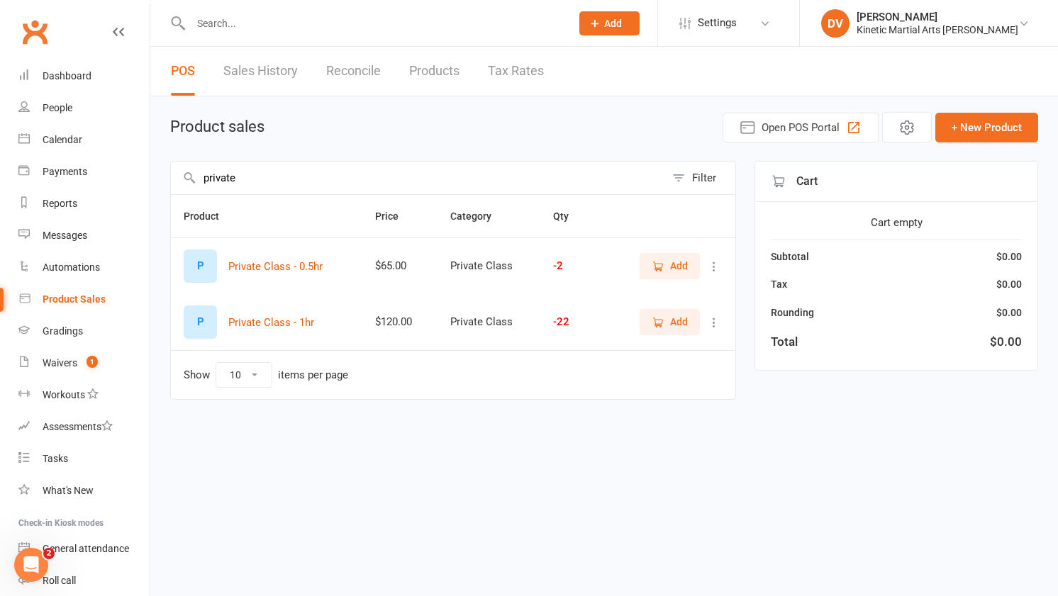
type input "private"
click at [675, 263] on span "Add" at bounding box center [679, 266] width 18 height 16
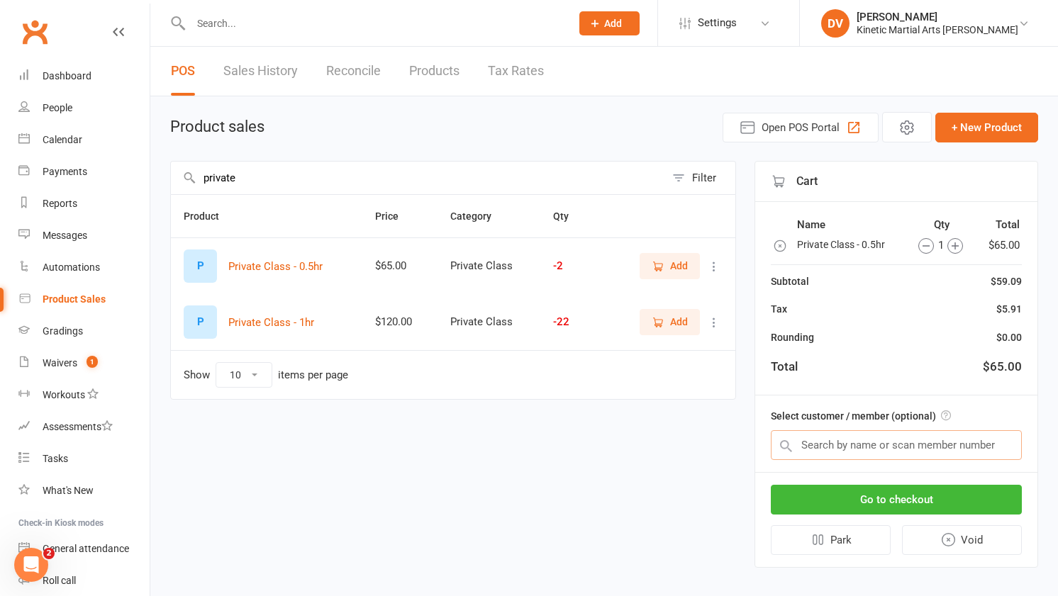
click at [832, 435] on input "text" at bounding box center [896, 445] width 251 height 30
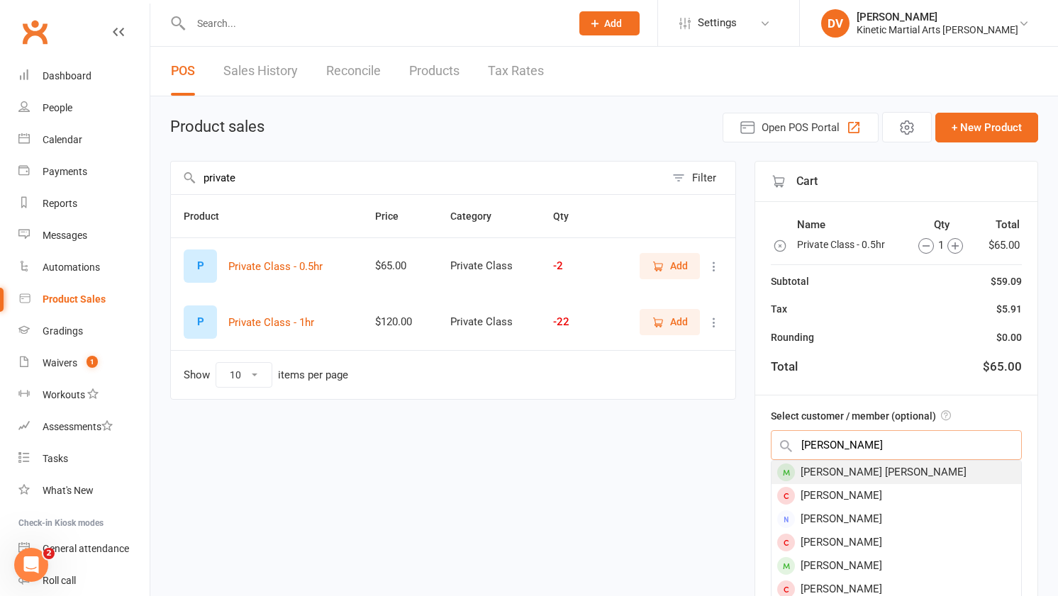
type input "cohen"
click at [866, 470] on div "Cohen Smith" at bounding box center [896, 472] width 250 height 23
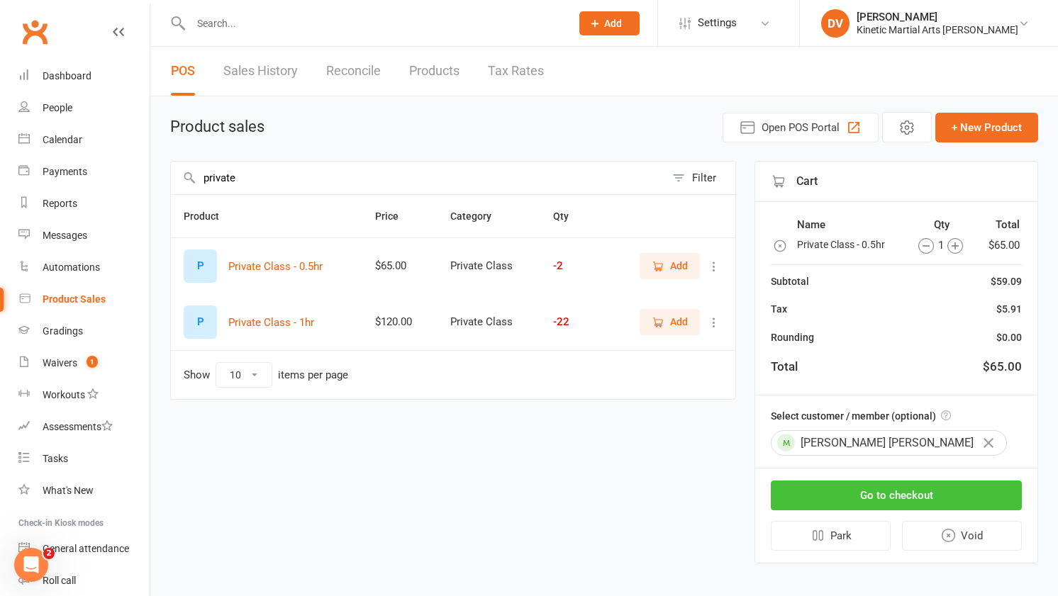
click at [914, 499] on button "Go to checkout" at bounding box center [896, 496] width 251 height 30
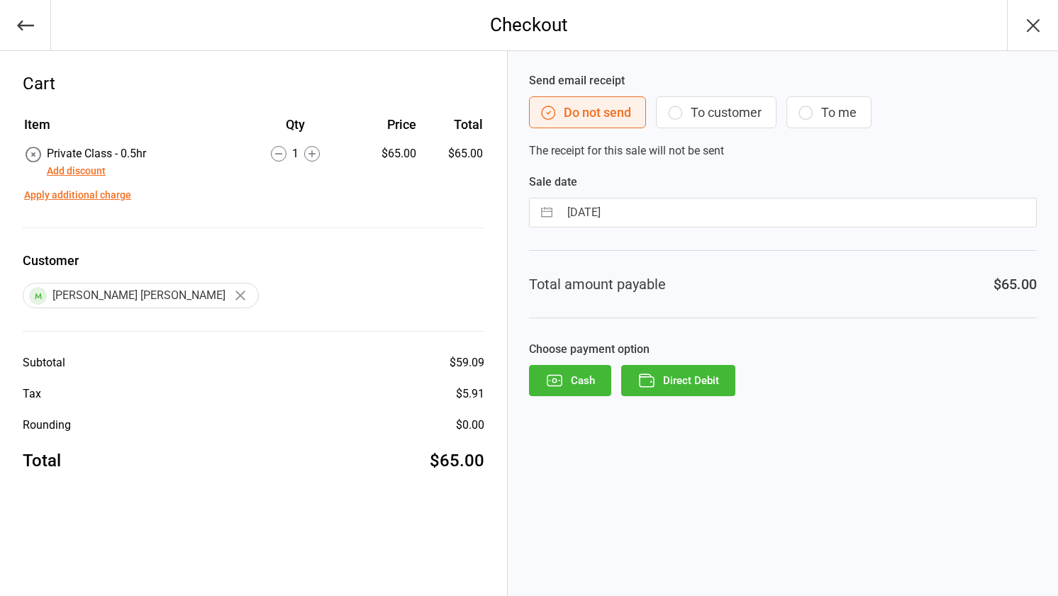
click at [94, 176] on button "Add discount" at bounding box center [76, 171] width 59 height 15
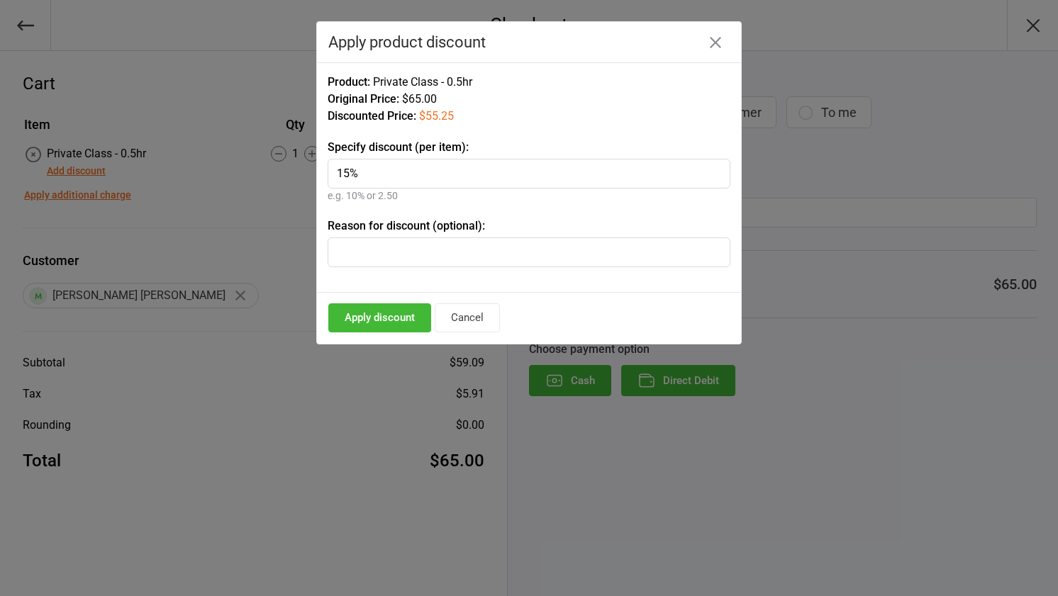
type input "15%"
click at [401, 322] on button "Apply discount" at bounding box center [379, 317] width 103 height 29
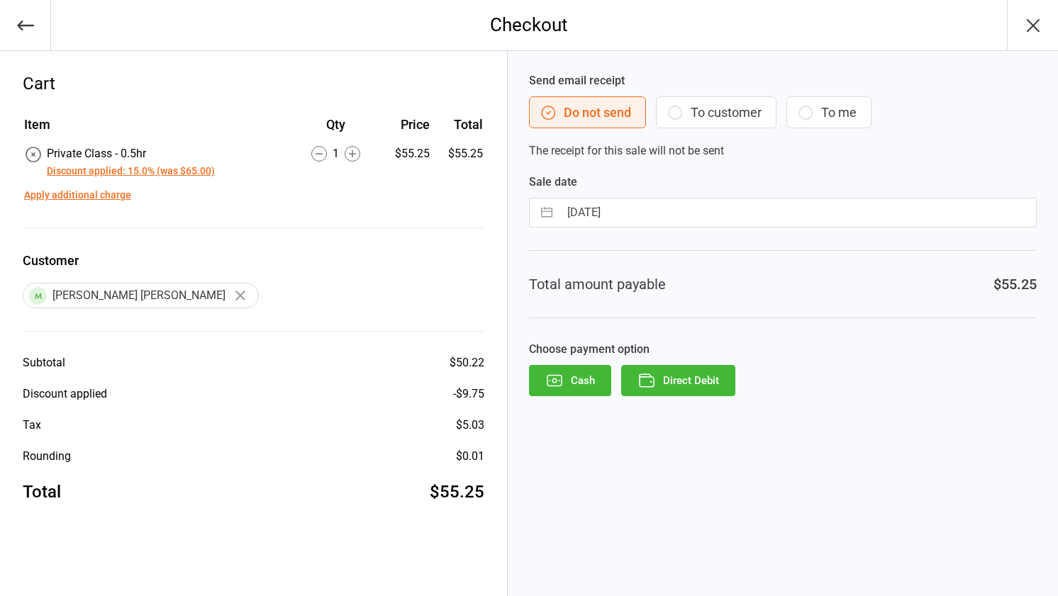
click at [687, 379] on button "Direct Debit" at bounding box center [678, 380] width 114 height 31
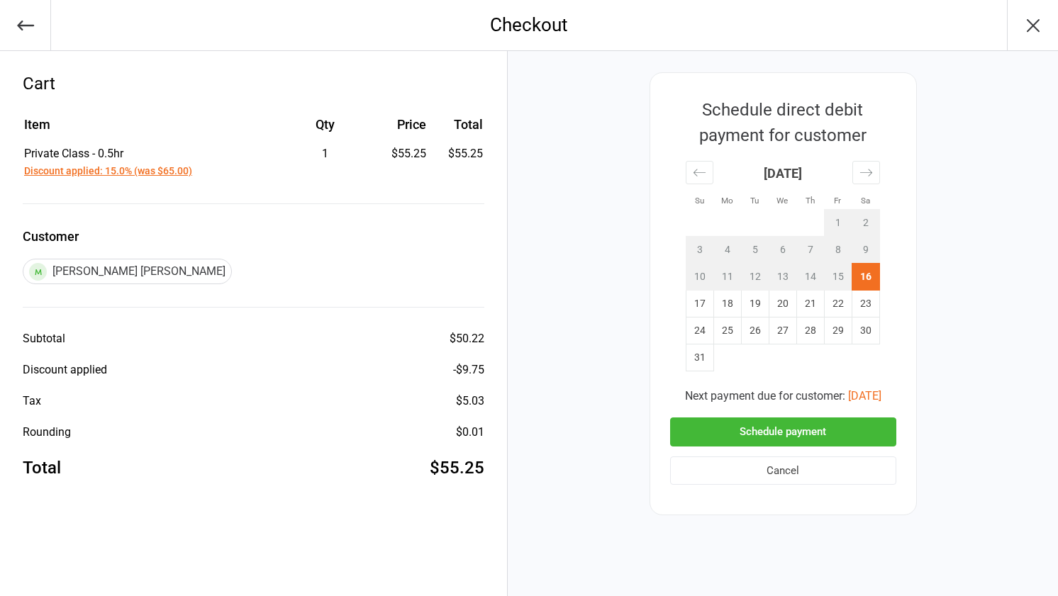
click at [783, 430] on button "Schedule payment" at bounding box center [783, 432] width 226 height 29
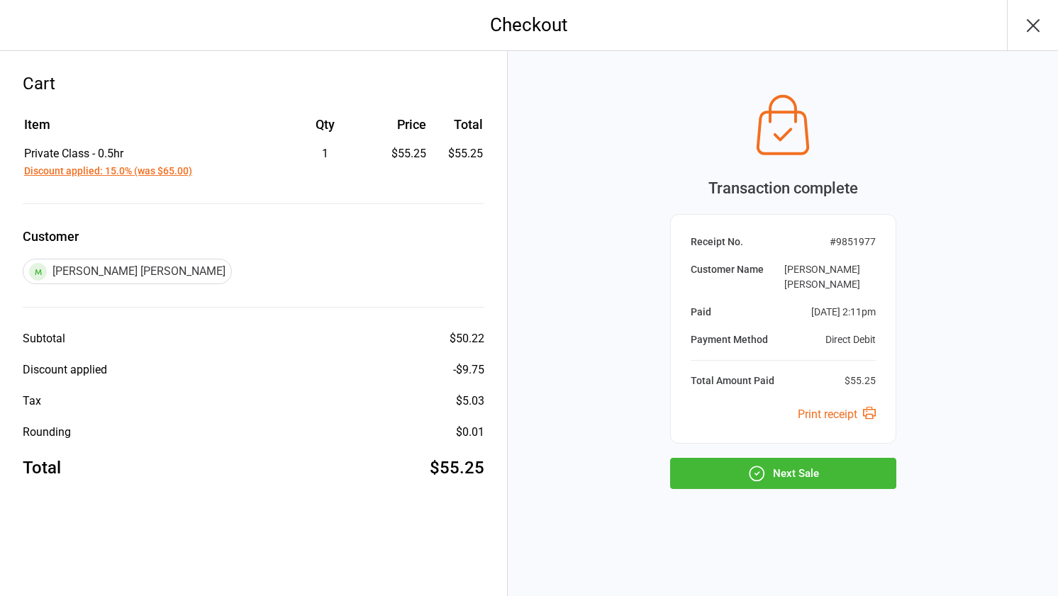
click at [801, 458] on button "Next Sale" at bounding box center [783, 473] width 226 height 31
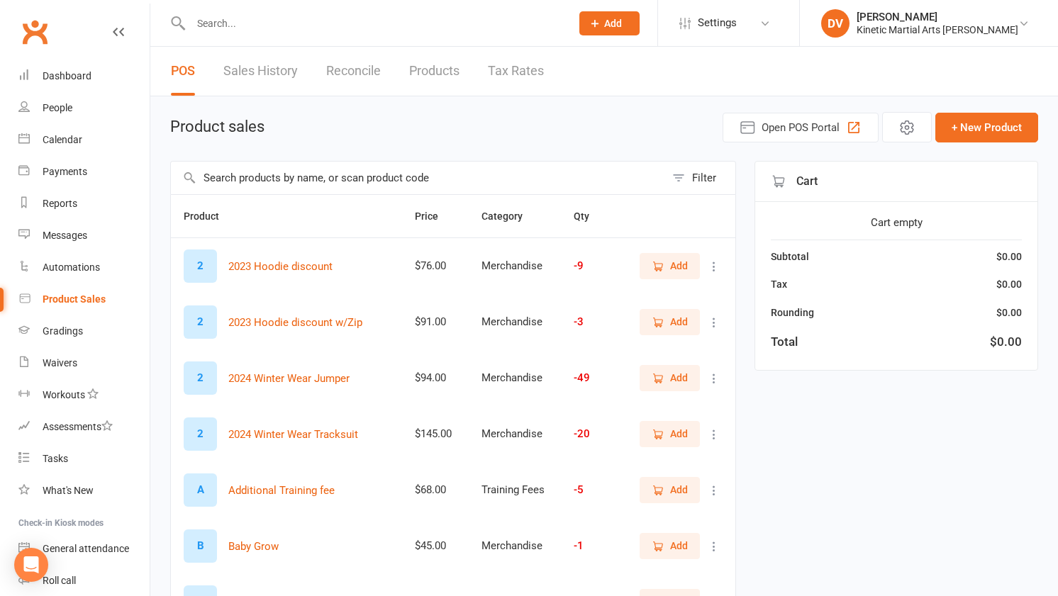
click at [456, 178] on input "text" at bounding box center [418, 178] width 494 height 33
type input "s"
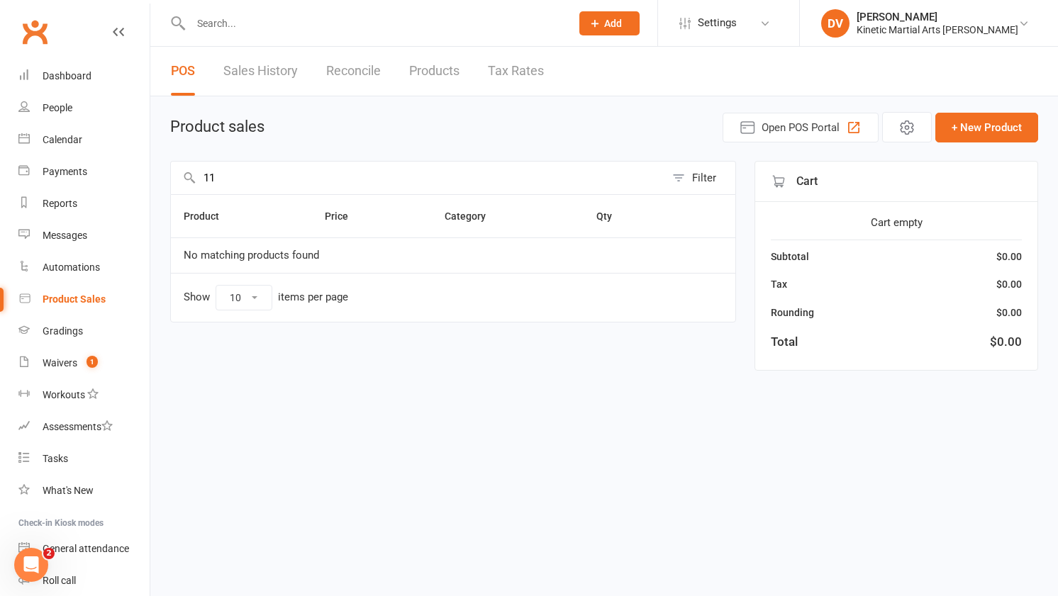
type input "1"
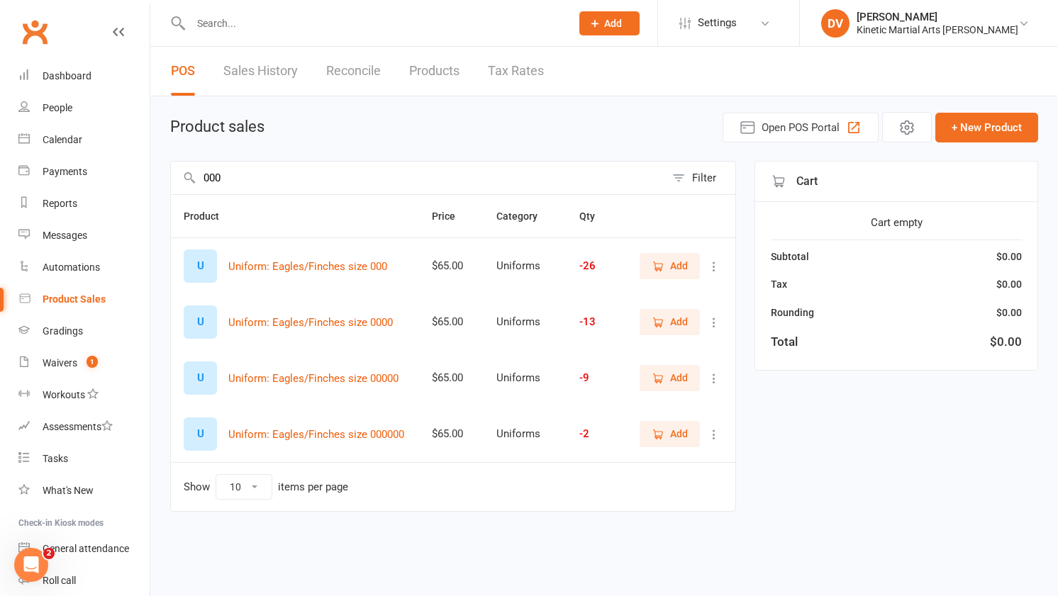
type input "000"
click at [685, 260] on span "Add" at bounding box center [679, 266] width 18 height 16
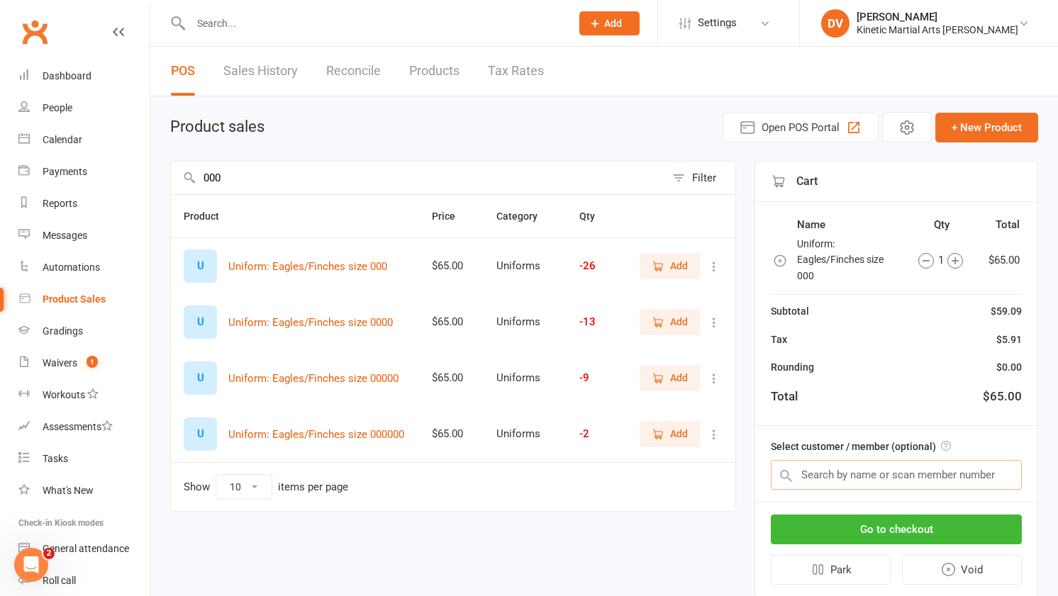
click at [846, 477] on input "text" at bounding box center [896, 475] width 251 height 30
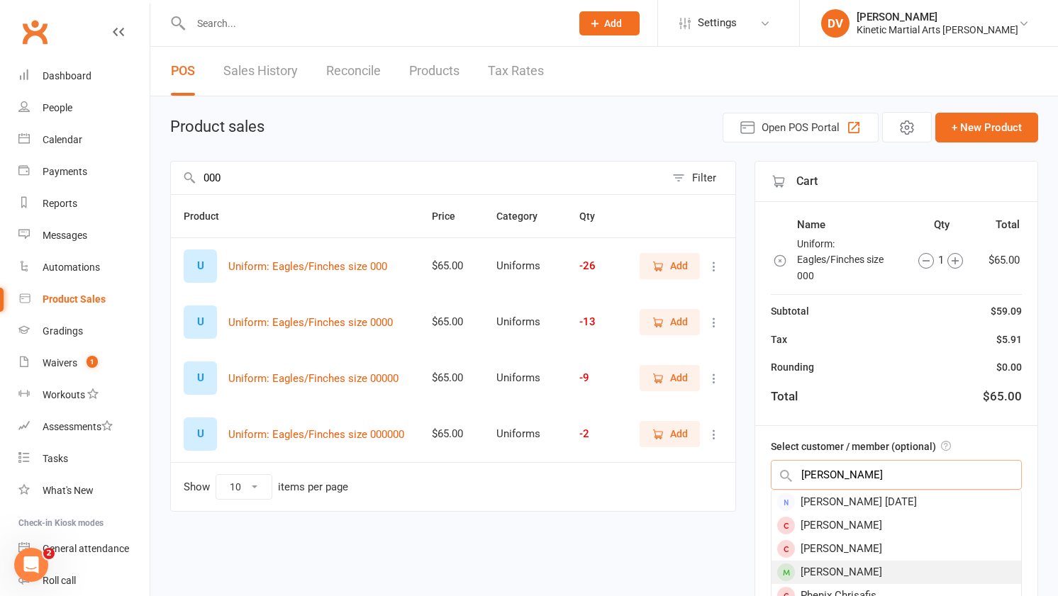
type input "sophie"
click at [928, 578] on div "Sophie Tun" at bounding box center [896, 572] width 250 height 23
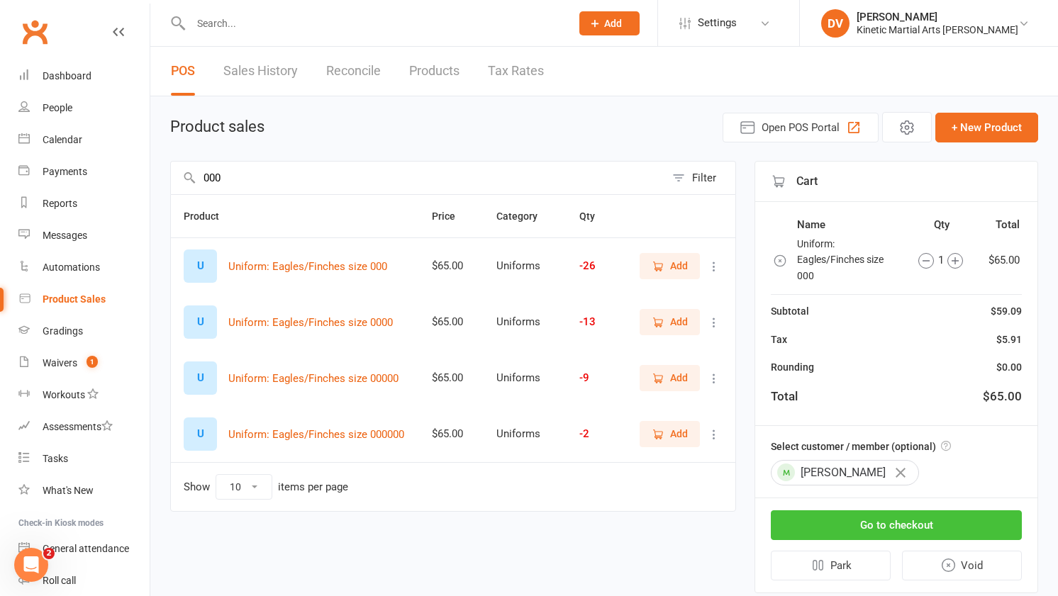
click at [858, 511] on button "Go to checkout" at bounding box center [896, 525] width 251 height 30
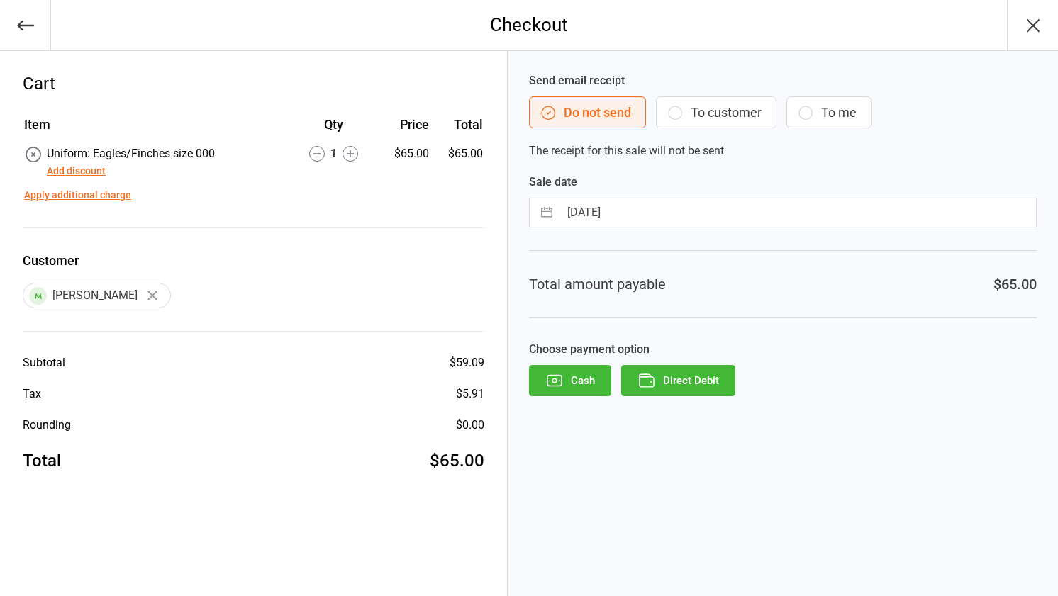
click at [716, 383] on button "Direct Debit" at bounding box center [678, 380] width 114 height 31
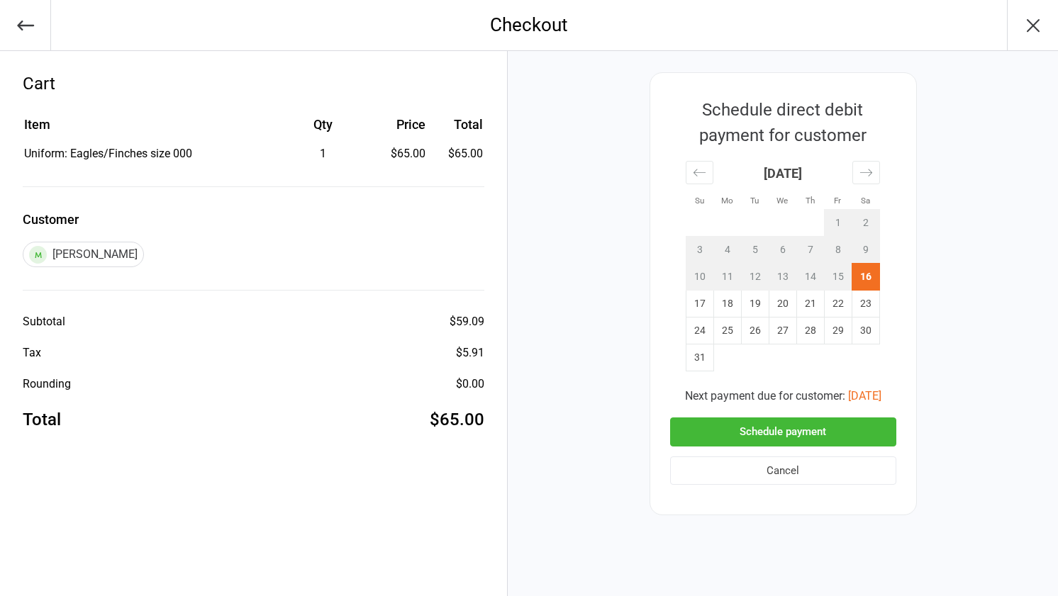
click at [756, 421] on button "Schedule payment" at bounding box center [783, 432] width 226 height 29
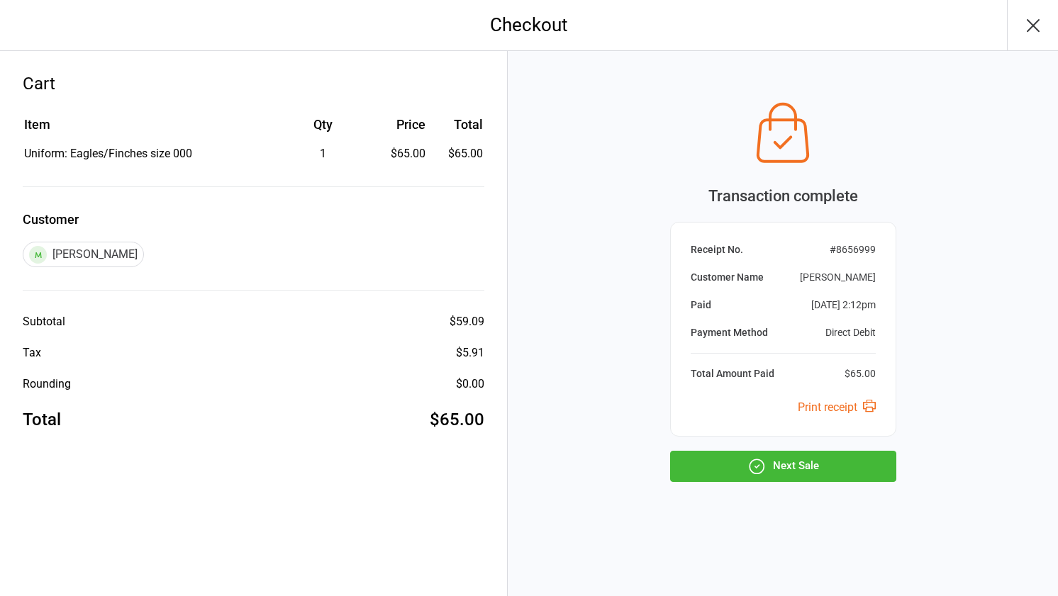
click at [763, 492] on div "Transaction complete Receipt No. # 8656999 Customer Name Sophie Tun Paid Aug 16…" at bounding box center [783, 323] width 550 height 545
click at [763, 471] on icon "button" at bounding box center [756, 466] width 18 height 18
